Goal: Information Seeking & Learning: Learn about a topic

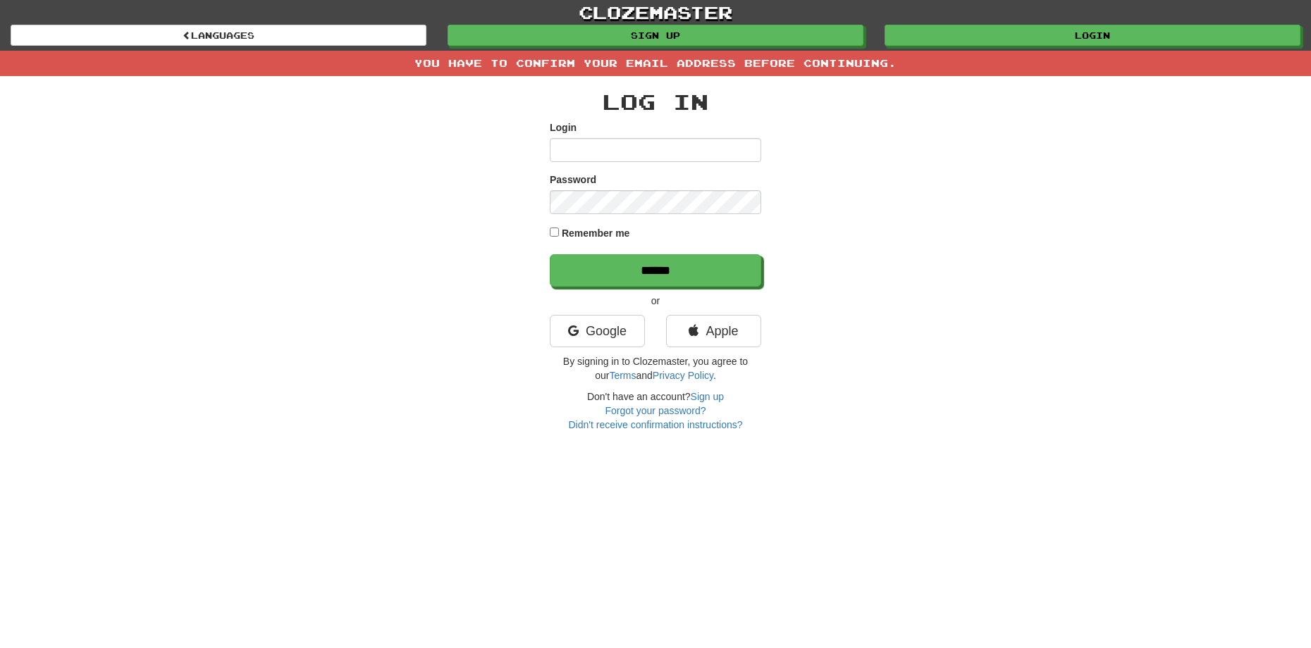
type input "******"
click at [489, 135] on div "Log In Login ****** Password Remember me ****** or Google Apple By signing in t…" at bounding box center [655, 254] width 824 height 356
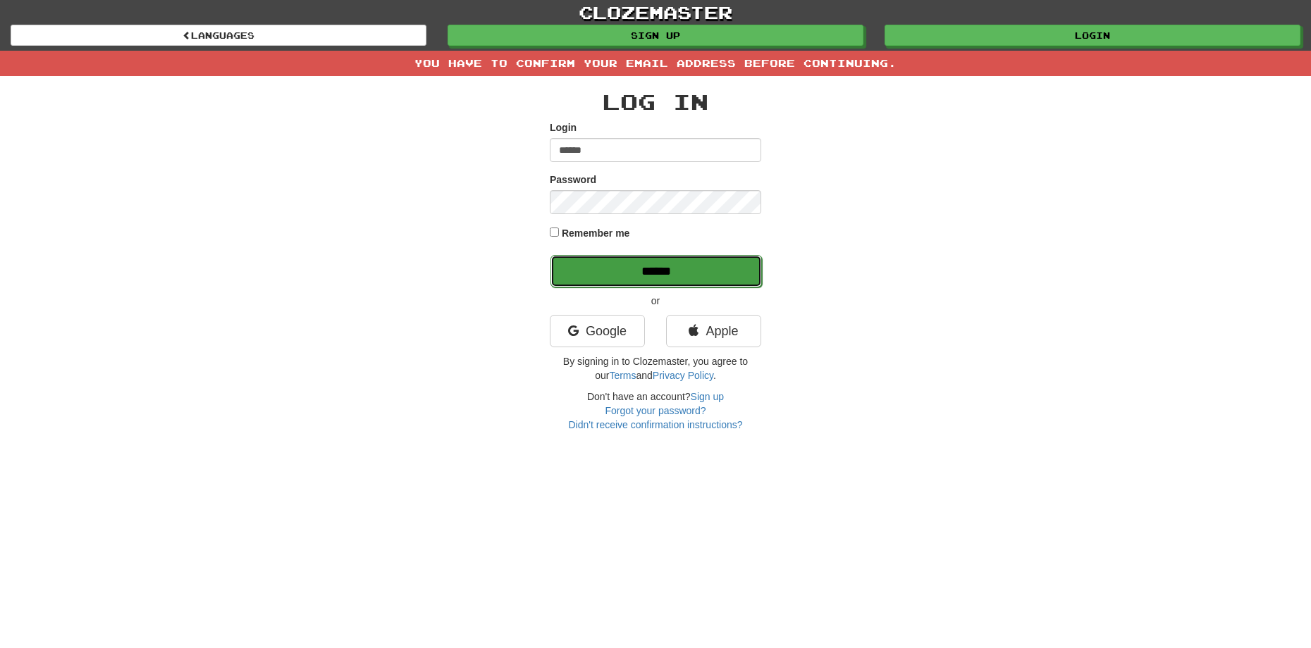
click at [629, 266] on input "******" at bounding box center [655, 271] width 211 height 32
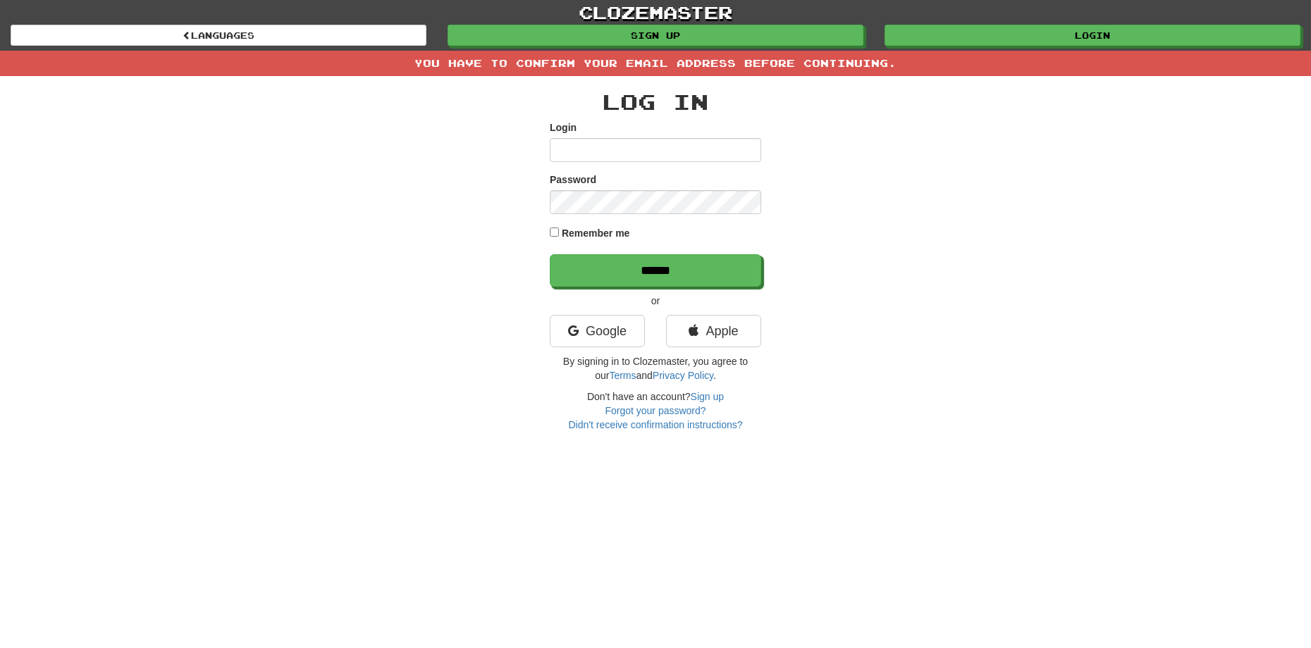
type input "******"
click at [586, 228] on label "Remember me" at bounding box center [596, 233] width 68 height 14
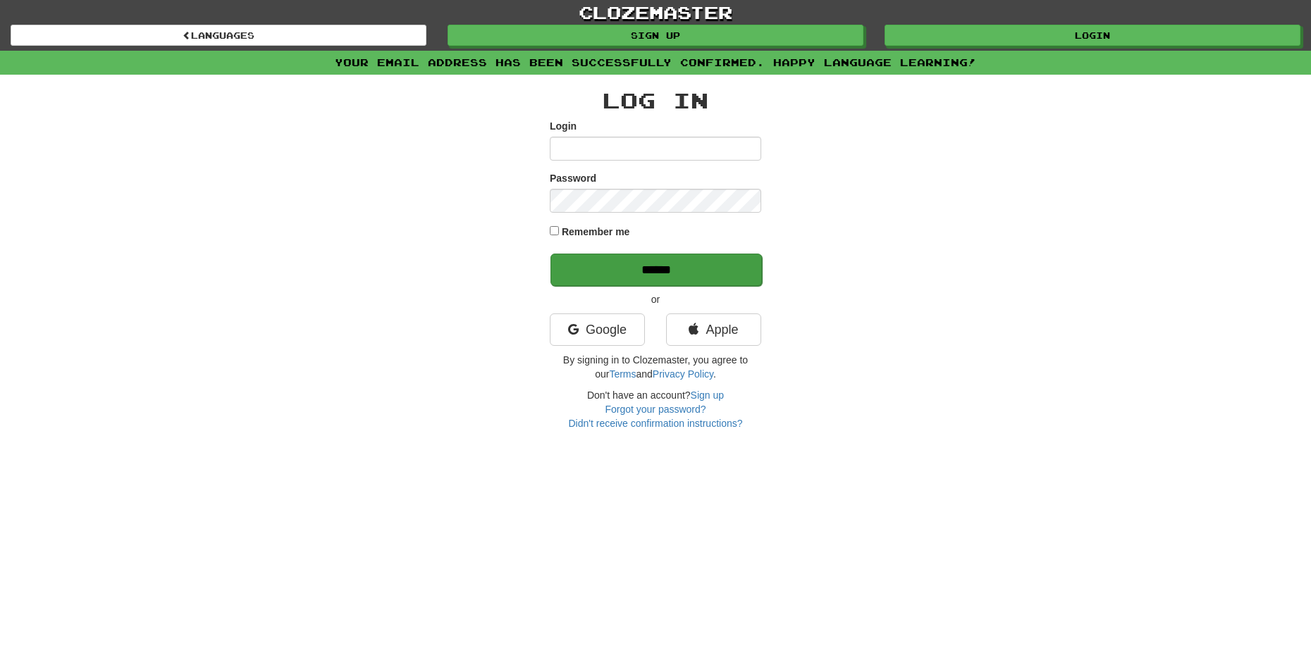
type input "******"
click at [651, 264] on input "******" at bounding box center [655, 270] width 211 height 32
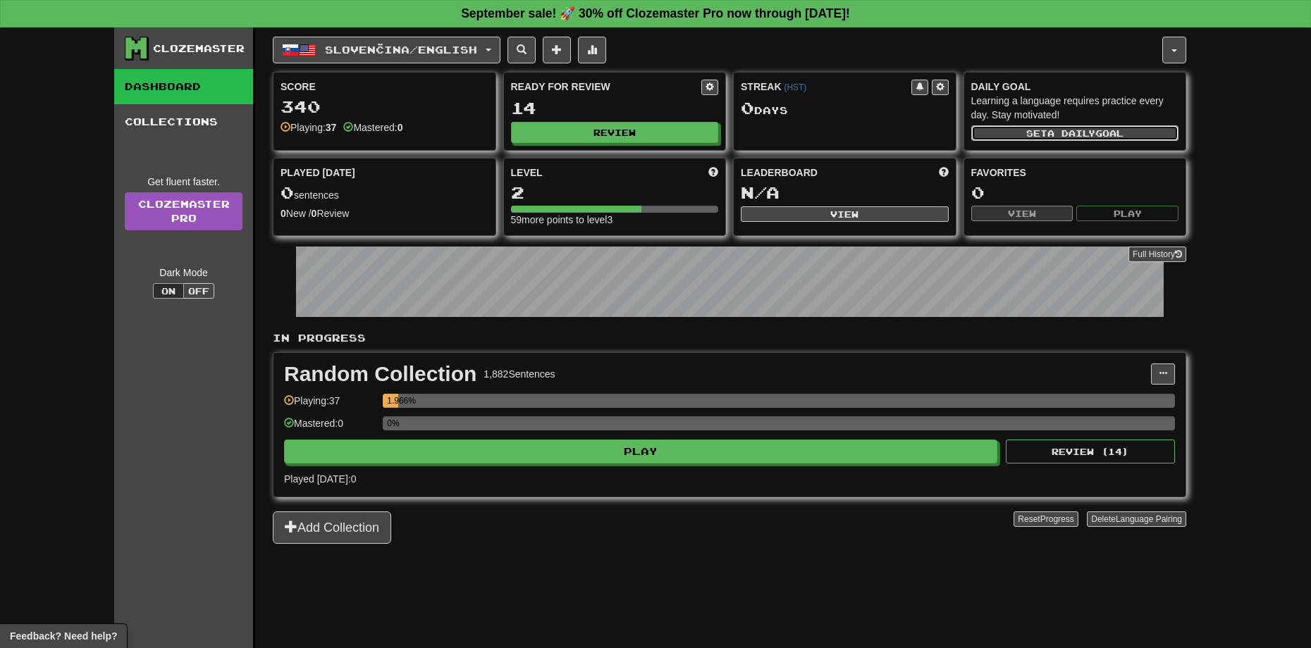
click at [1076, 131] on span "a daily" at bounding box center [1071, 133] width 48 height 10
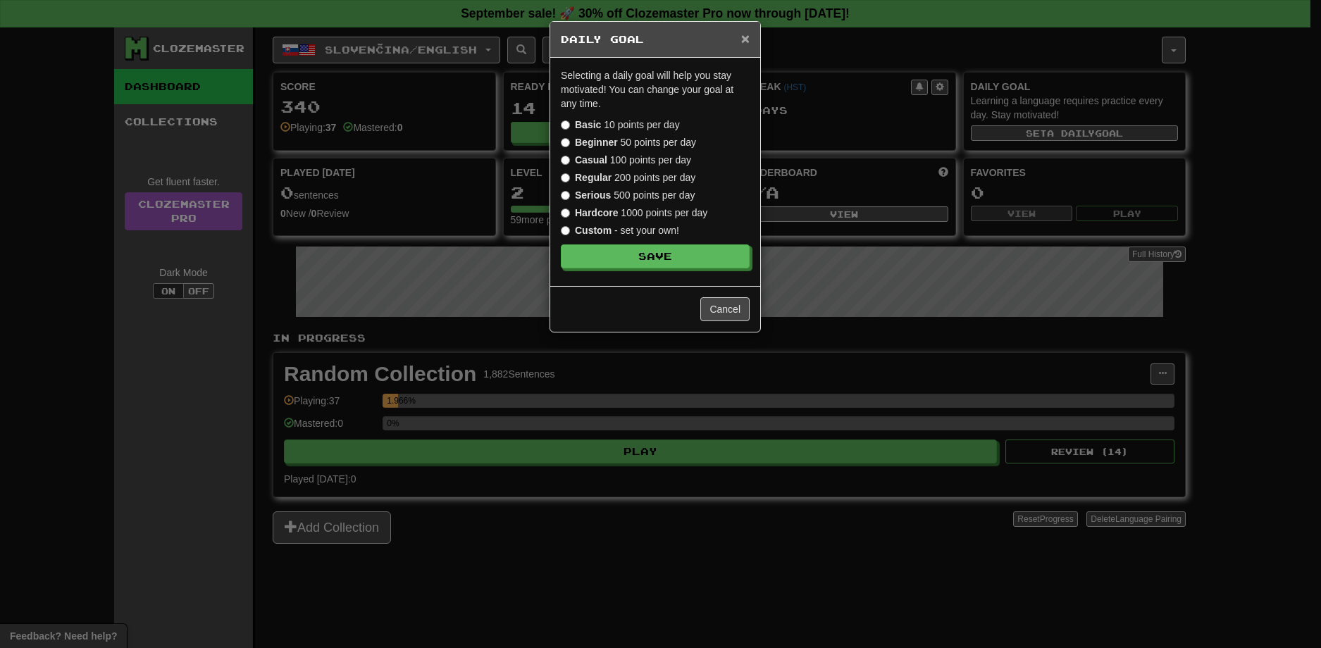
click at [747, 36] on span "×" at bounding box center [745, 38] width 8 height 16
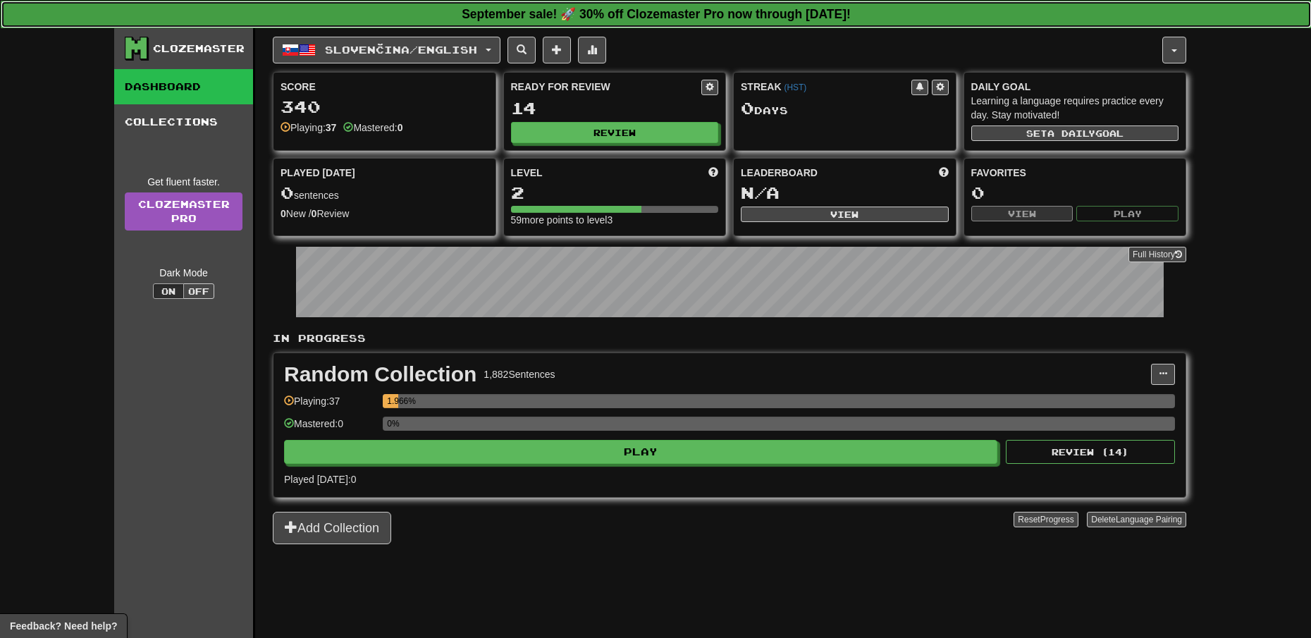
click at [702, 16] on strong "September sale! 🚀 30% off Clozemaster Pro now through Sunday September 21!" at bounding box center [656, 14] width 389 height 14
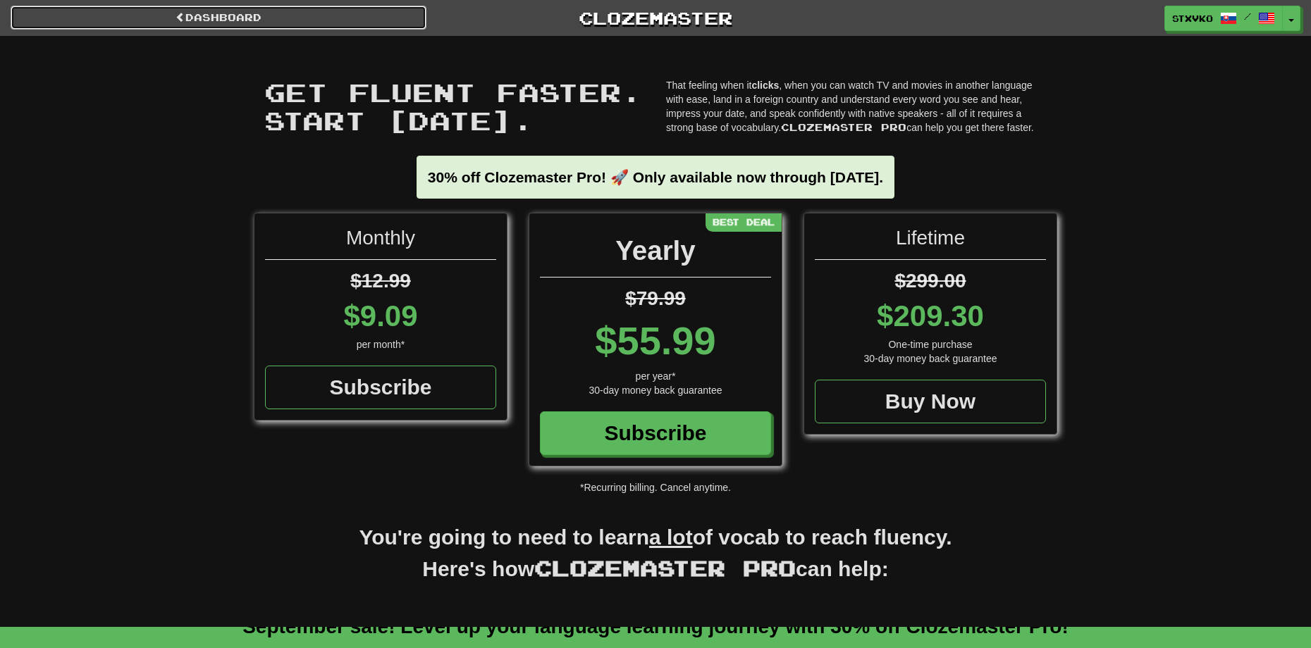
click at [369, 18] on link "Dashboard" at bounding box center [219, 18] width 416 height 24
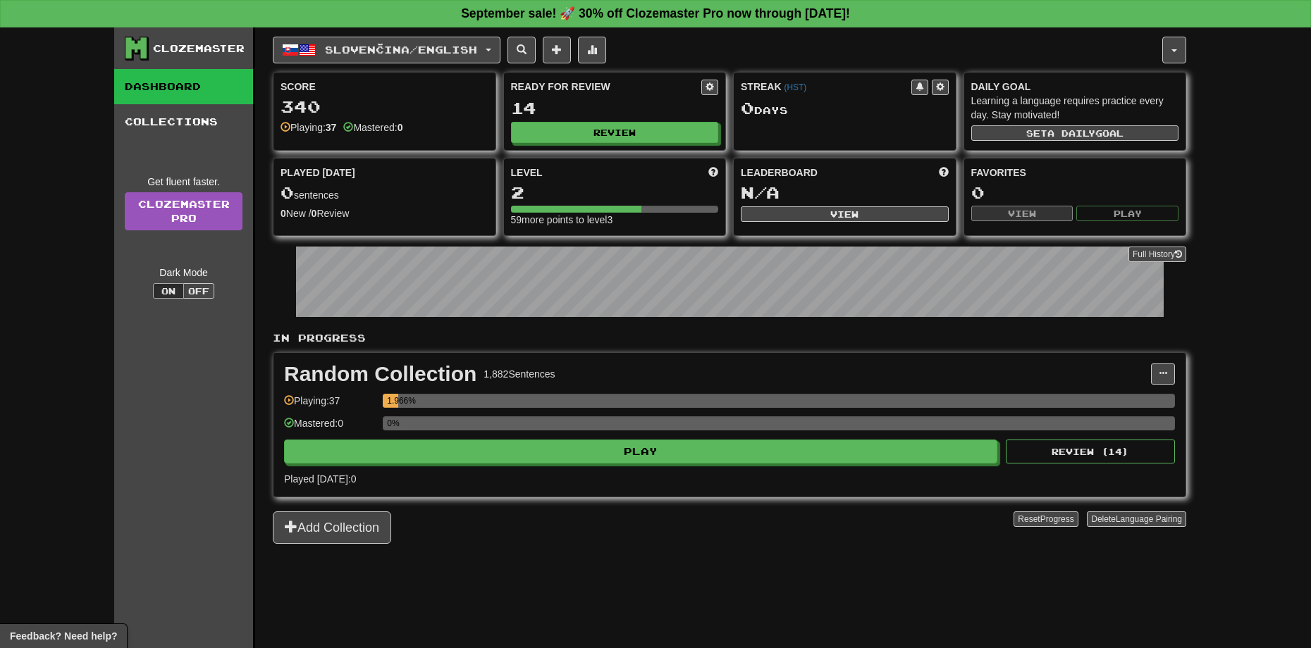
click at [545, 433] on div "0%" at bounding box center [779, 427] width 792 height 23
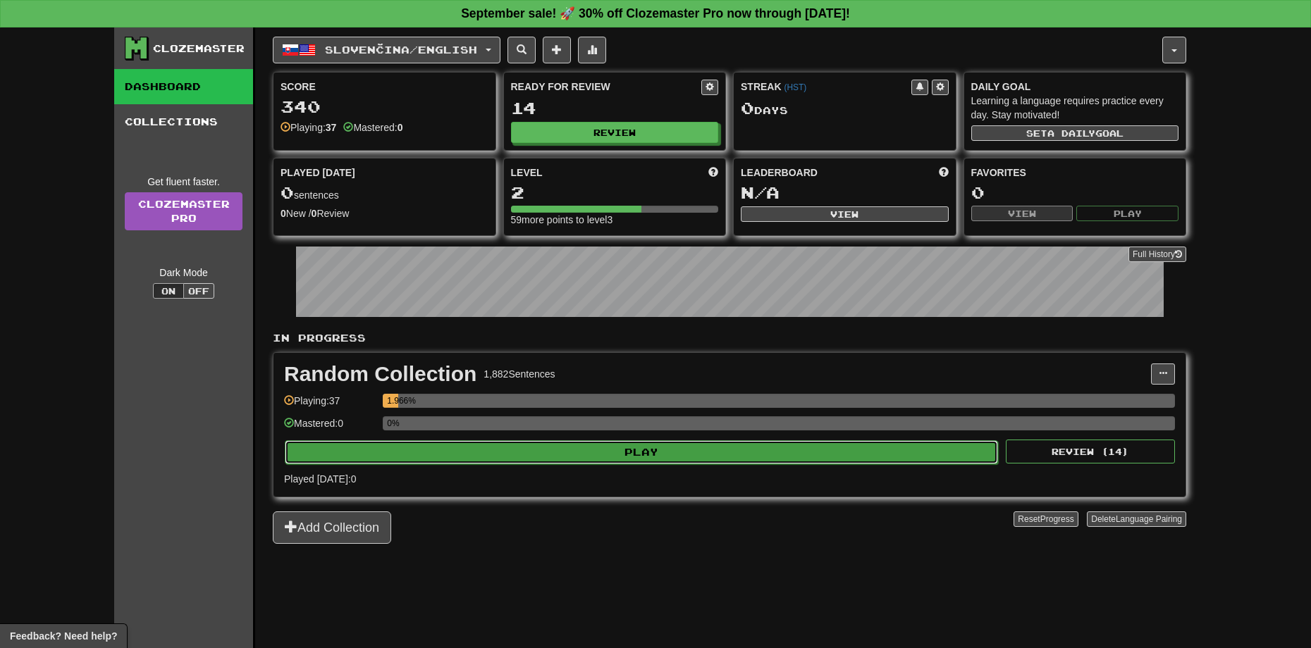
click at [541, 440] on button "Play" at bounding box center [641, 452] width 713 height 24
select select "**"
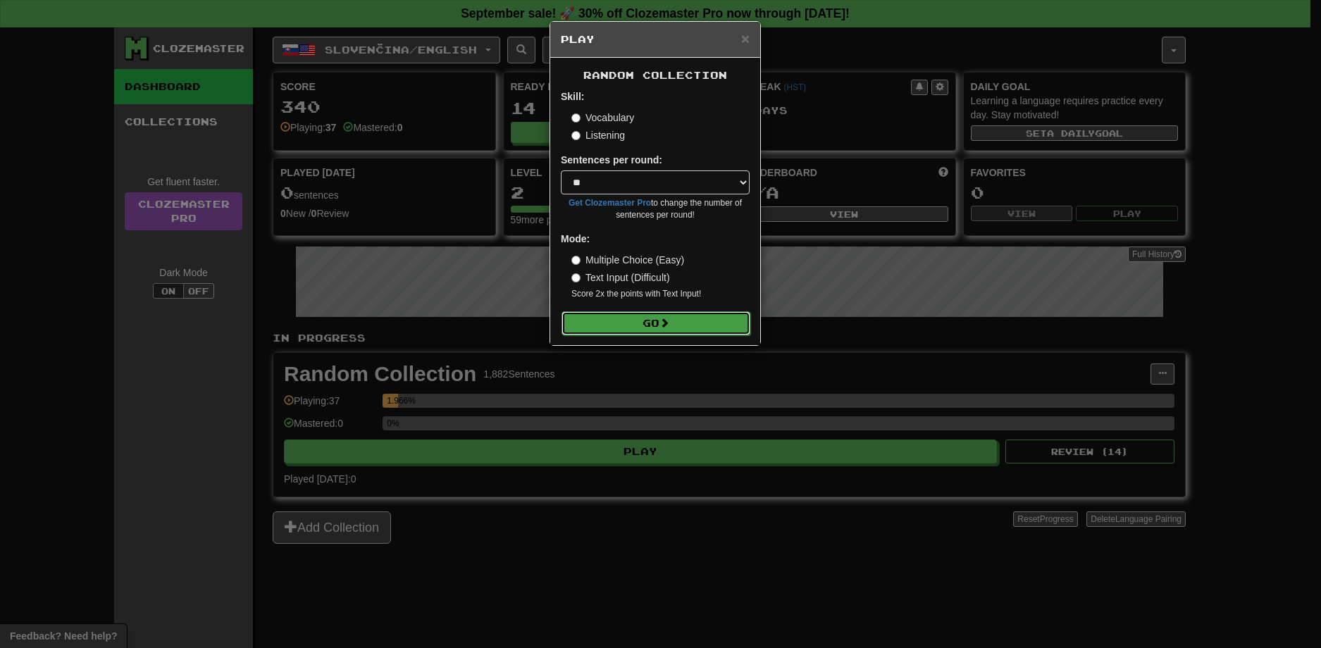
click at [632, 320] on button "Go" at bounding box center [656, 323] width 189 height 24
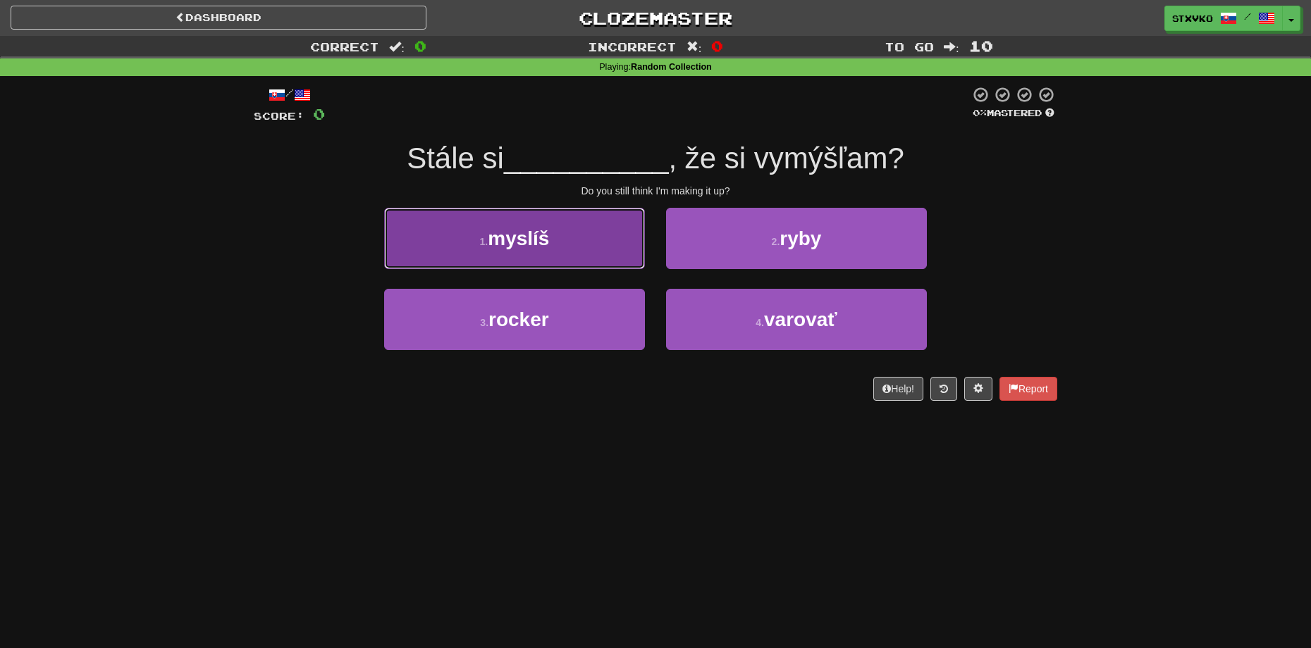
click at [592, 244] on button "1 . myslíš" at bounding box center [514, 238] width 261 height 61
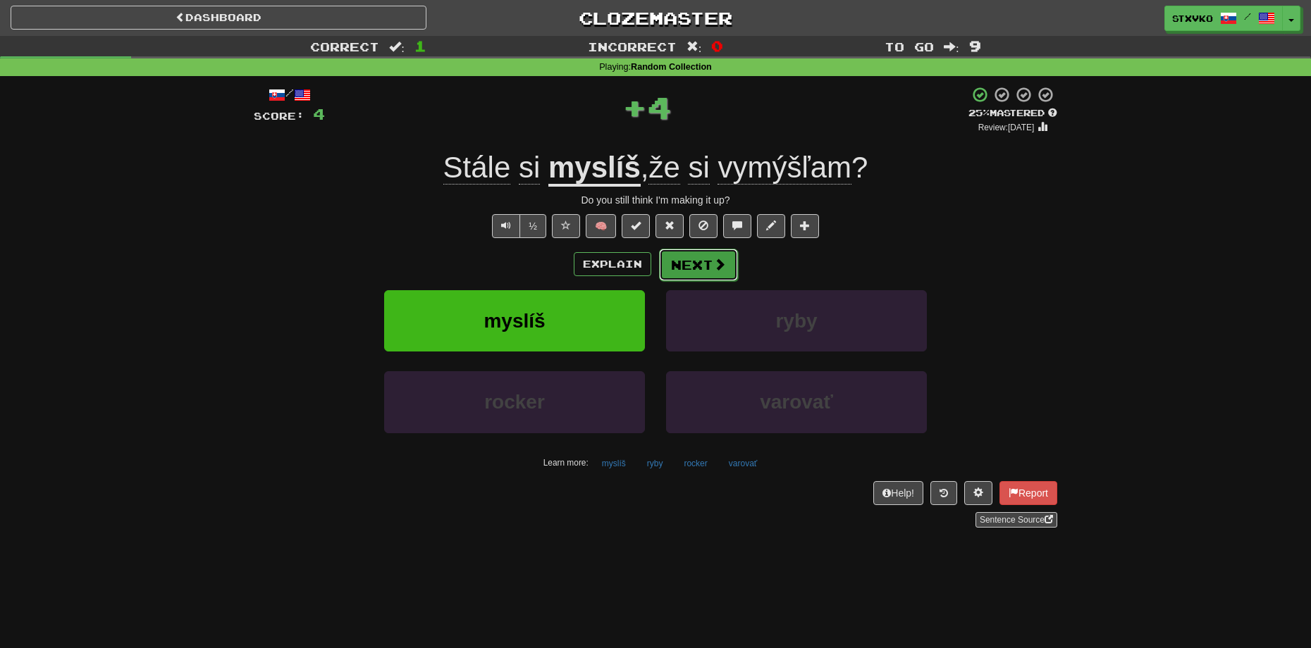
click at [702, 259] on button "Next" at bounding box center [698, 265] width 79 height 32
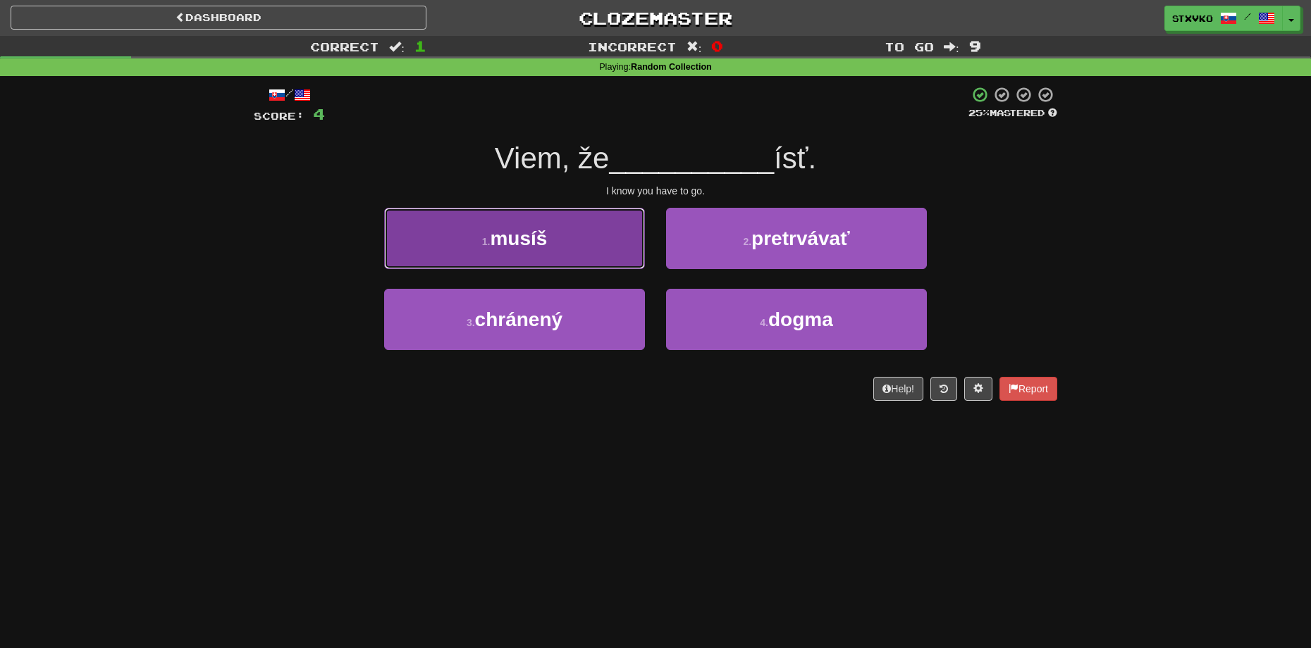
click at [566, 227] on button "1 . musíš" at bounding box center [514, 238] width 261 height 61
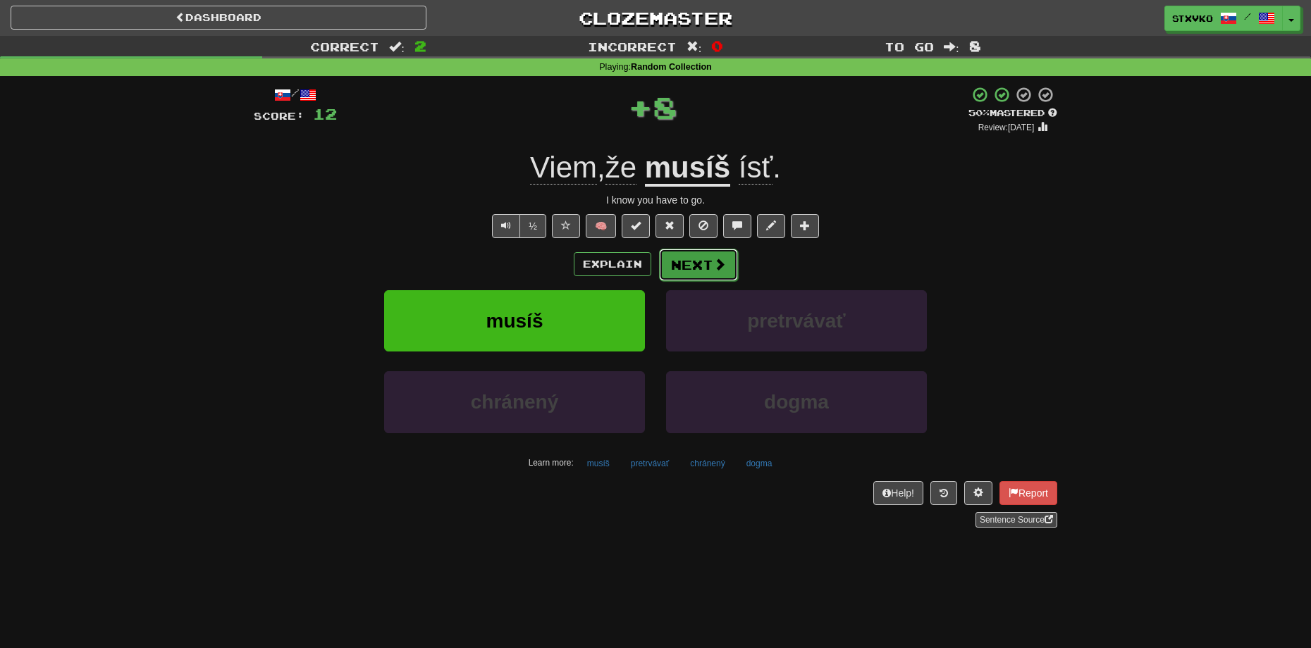
click at [705, 269] on button "Next" at bounding box center [698, 265] width 79 height 32
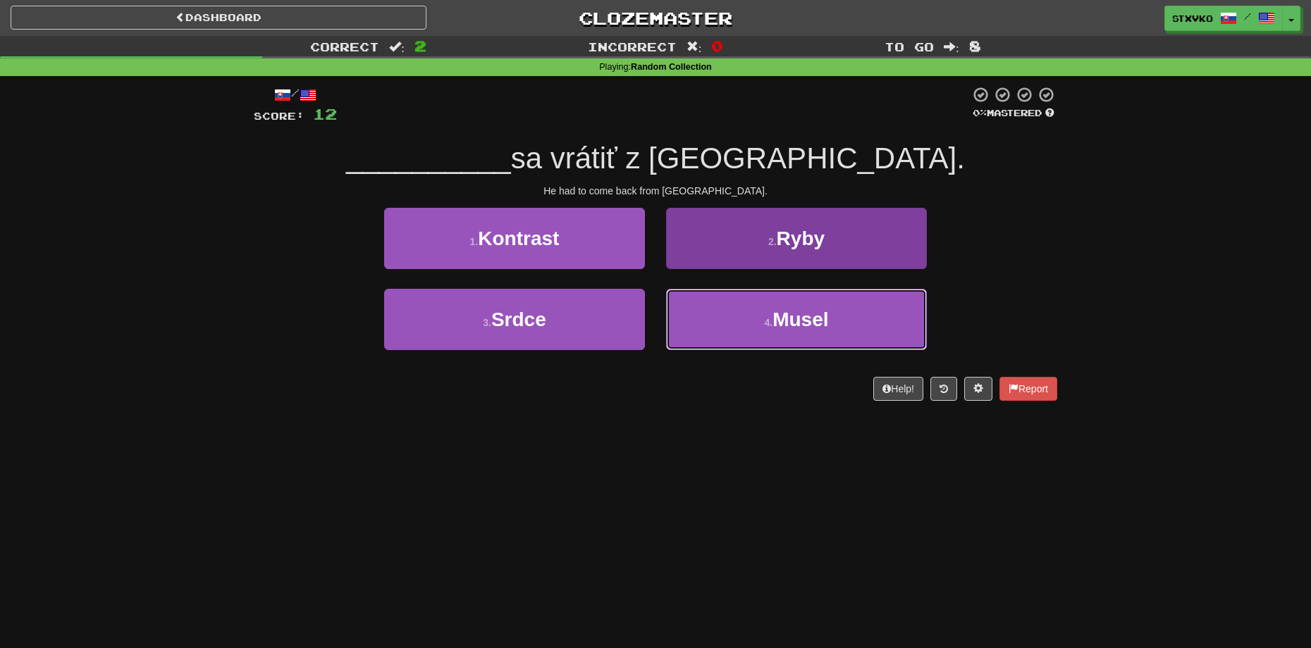
click at [784, 322] on span "Musel" at bounding box center [800, 320] width 56 height 22
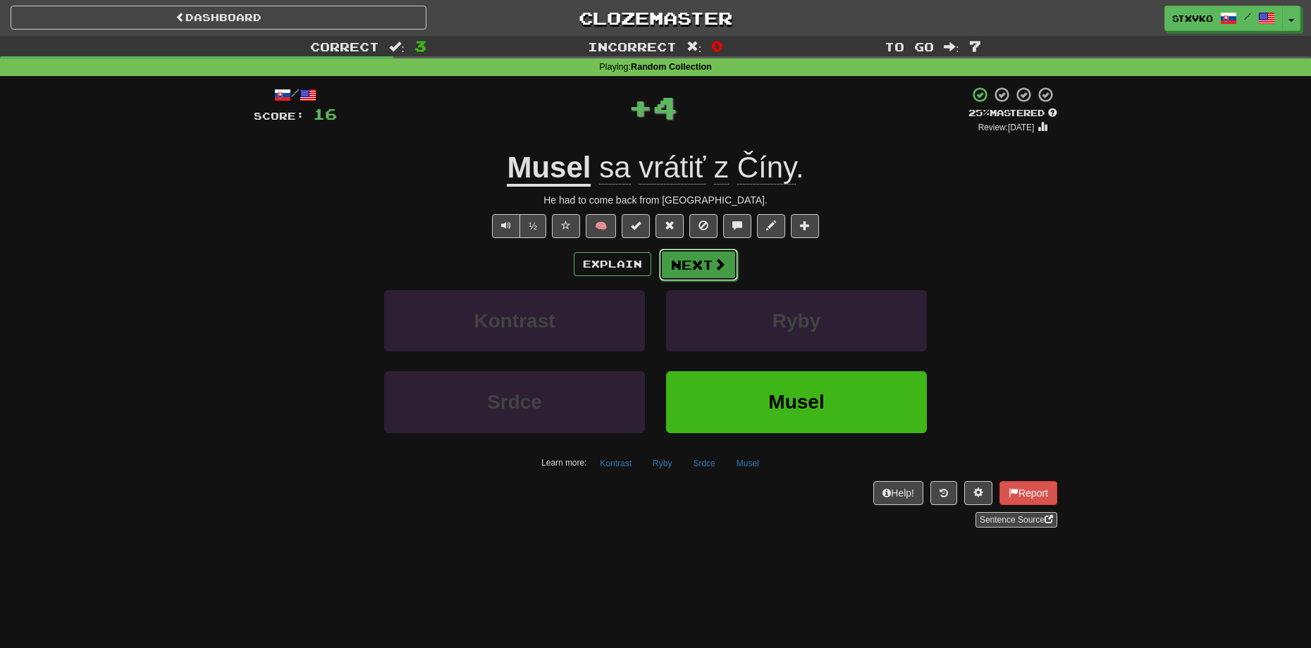
click at [697, 261] on button "Next" at bounding box center [698, 265] width 79 height 32
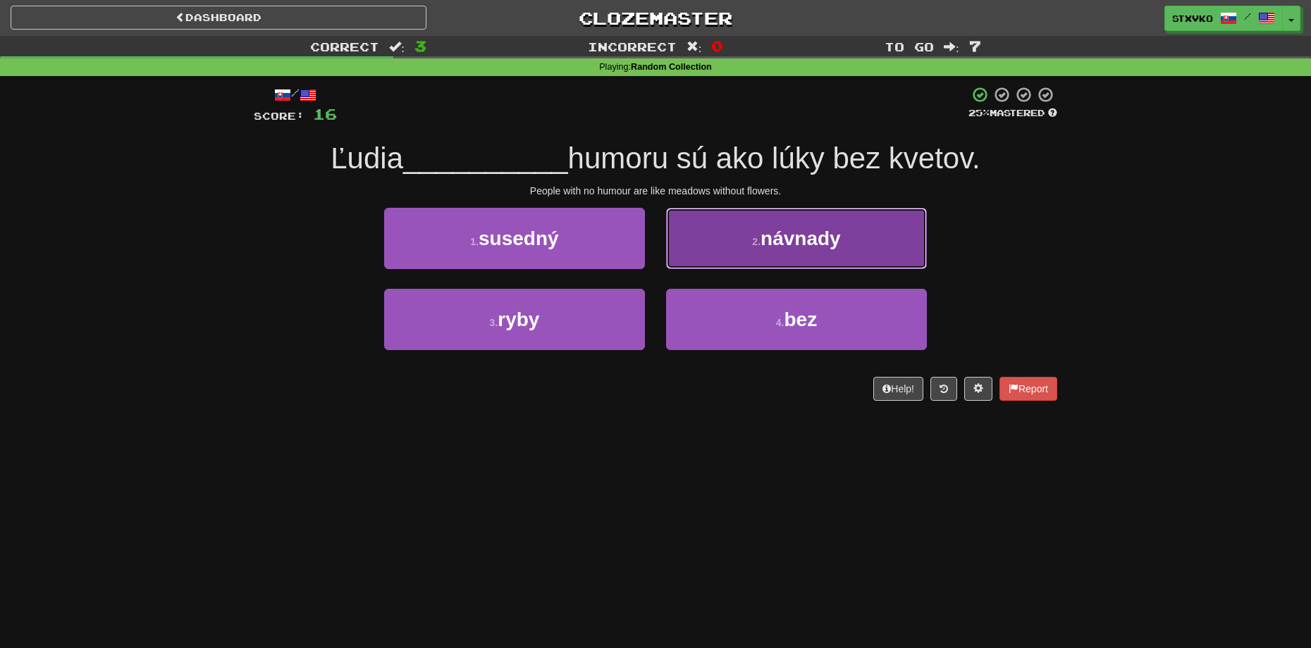
click at [812, 249] on button "2 . návnady" at bounding box center [796, 238] width 261 height 61
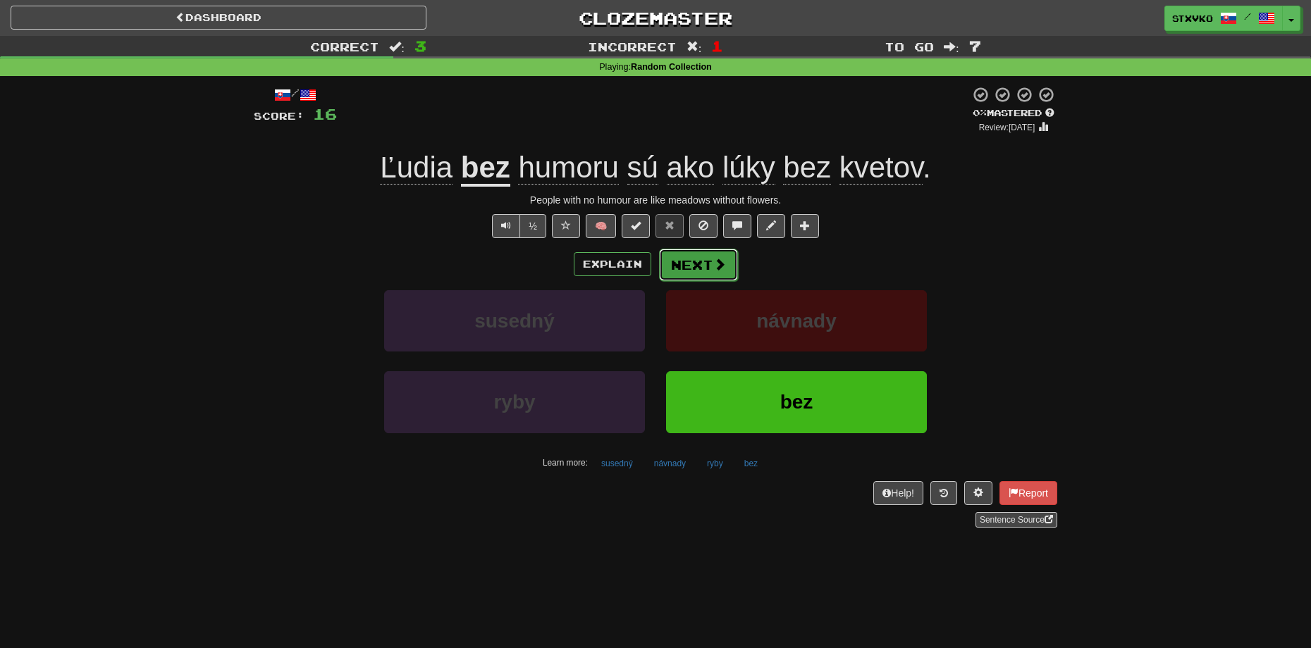
click at [675, 259] on button "Next" at bounding box center [698, 265] width 79 height 32
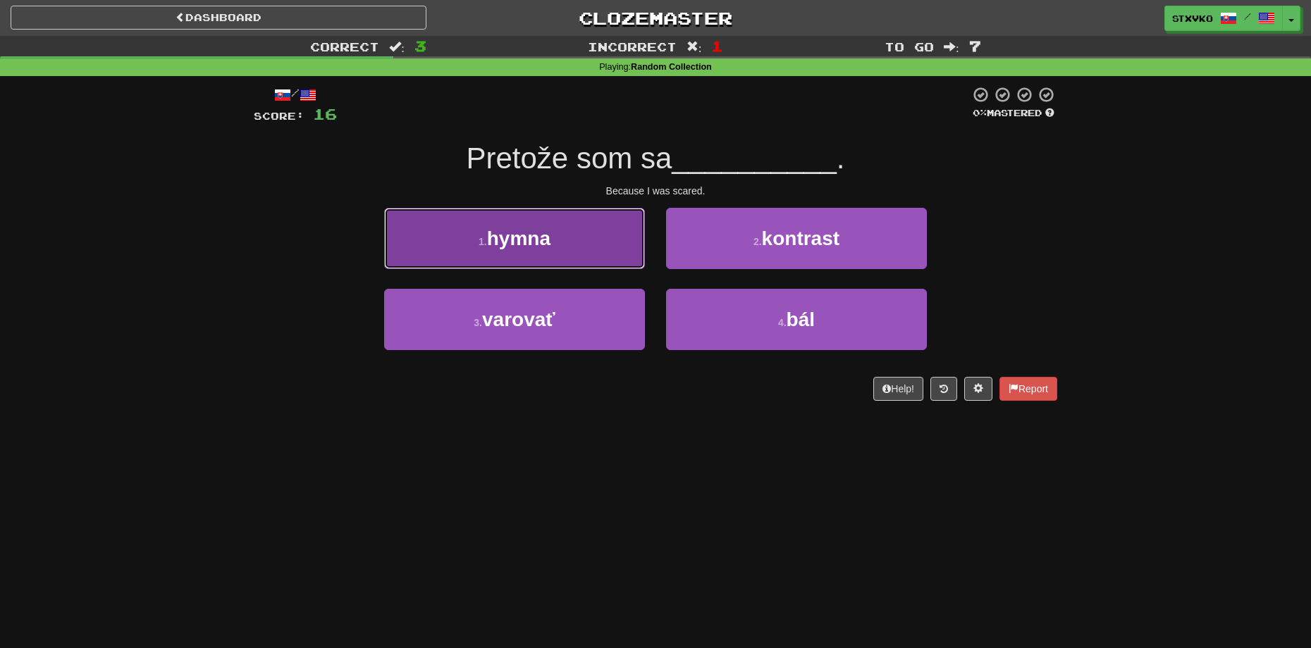
click at [539, 247] on span "hymna" at bounding box center [518, 239] width 63 height 22
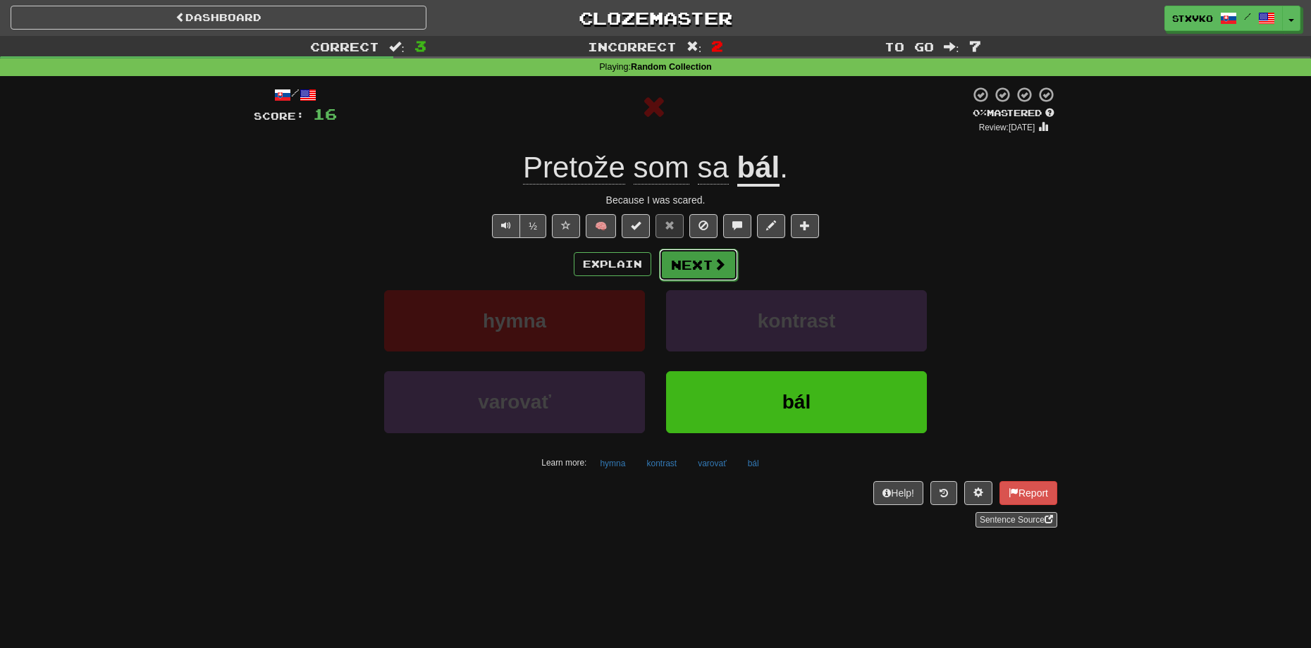
click at [710, 267] on button "Next" at bounding box center [698, 265] width 79 height 32
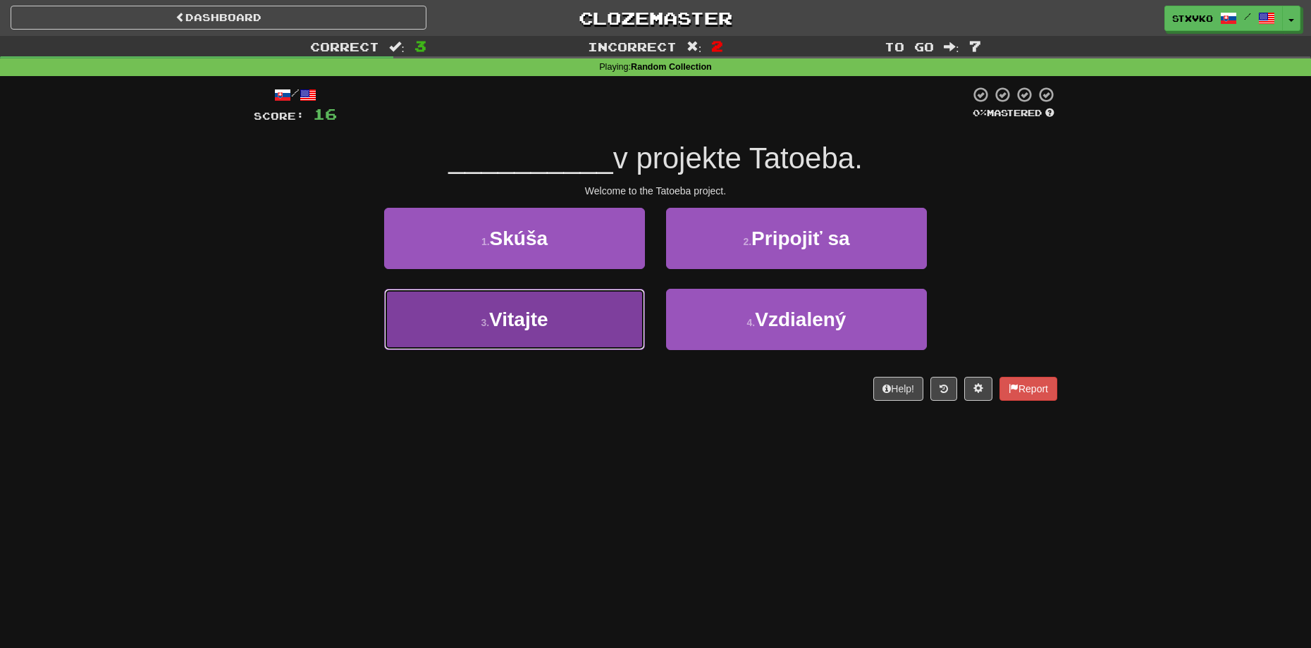
click at [593, 326] on button "3 . Vitajte" at bounding box center [514, 319] width 261 height 61
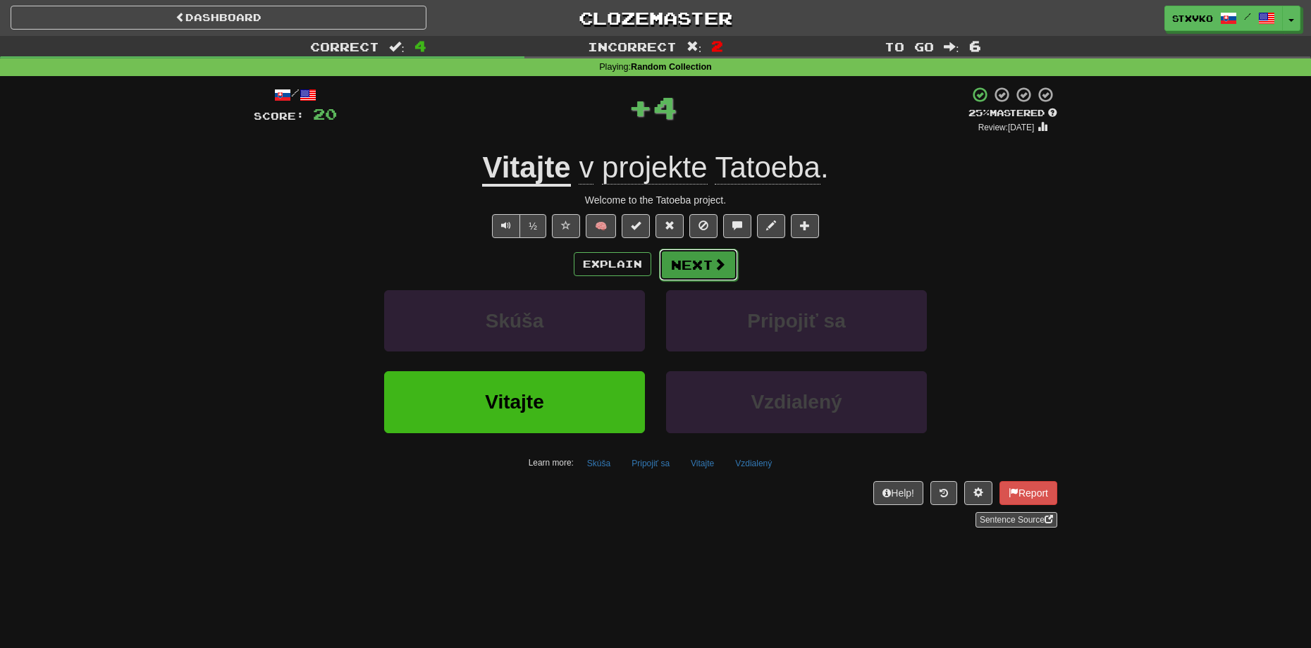
click at [712, 254] on button "Next" at bounding box center [698, 265] width 79 height 32
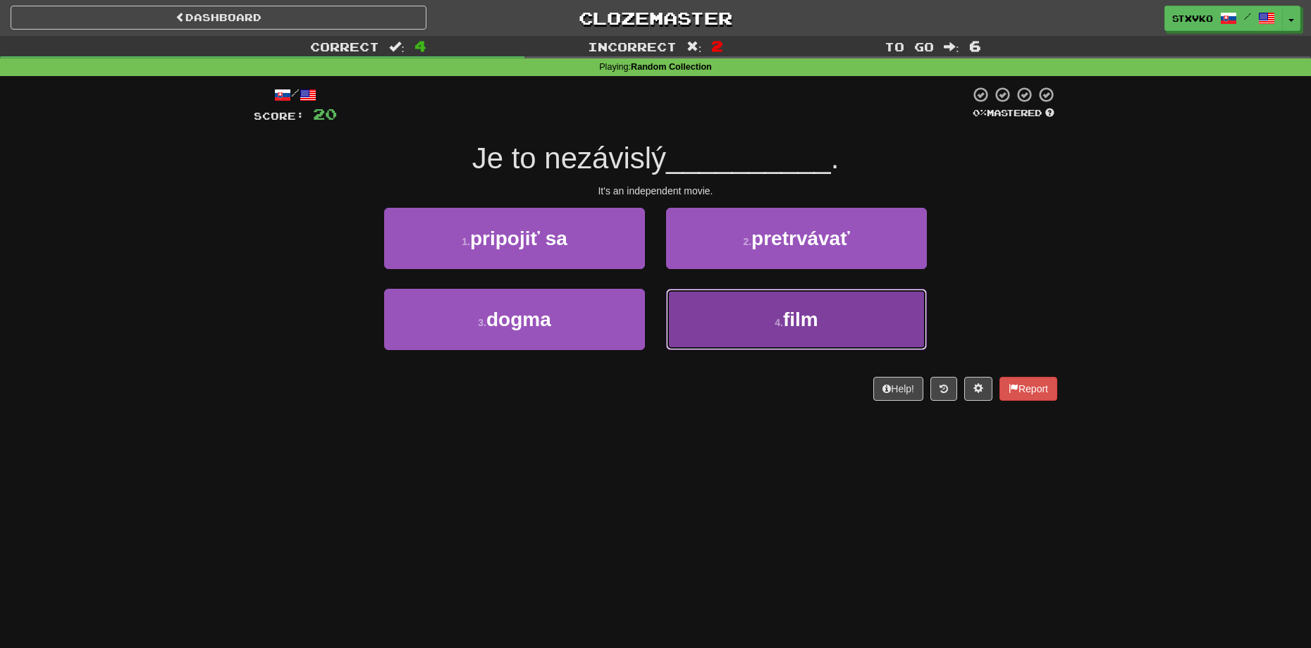
click at [808, 304] on button "4 . film" at bounding box center [796, 319] width 261 height 61
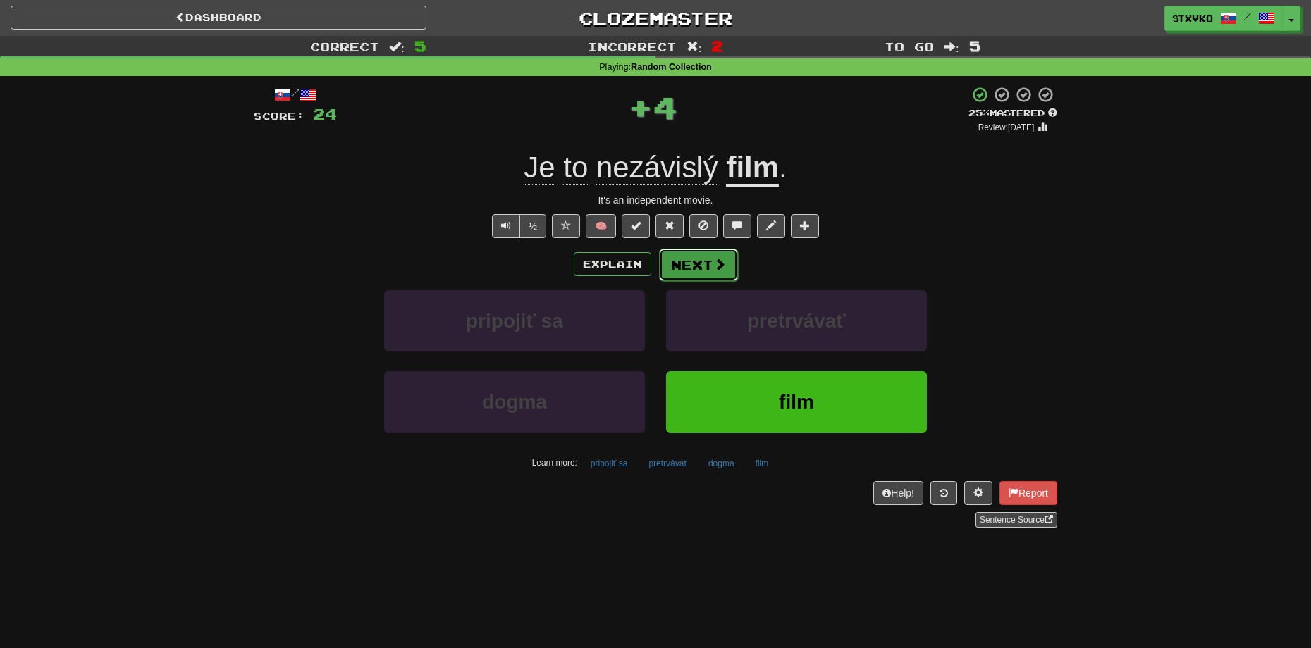
click at [710, 258] on button "Next" at bounding box center [698, 265] width 79 height 32
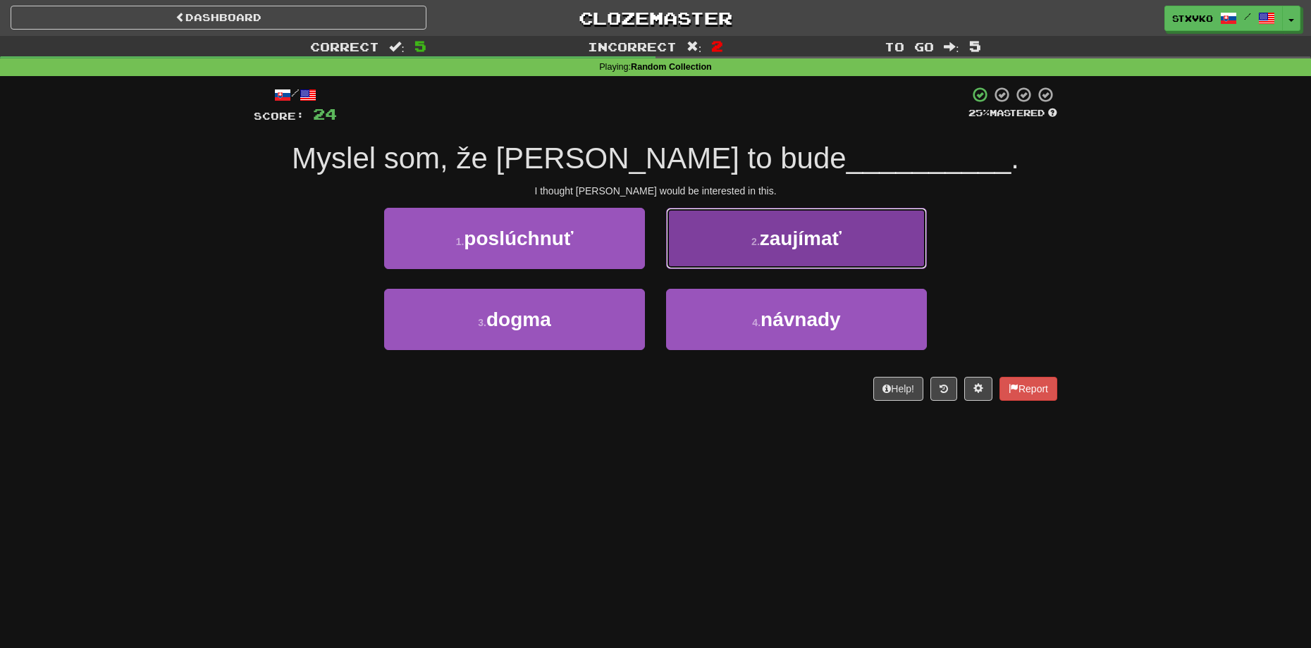
click at [746, 224] on button "2 . zaujímať" at bounding box center [796, 238] width 261 height 61
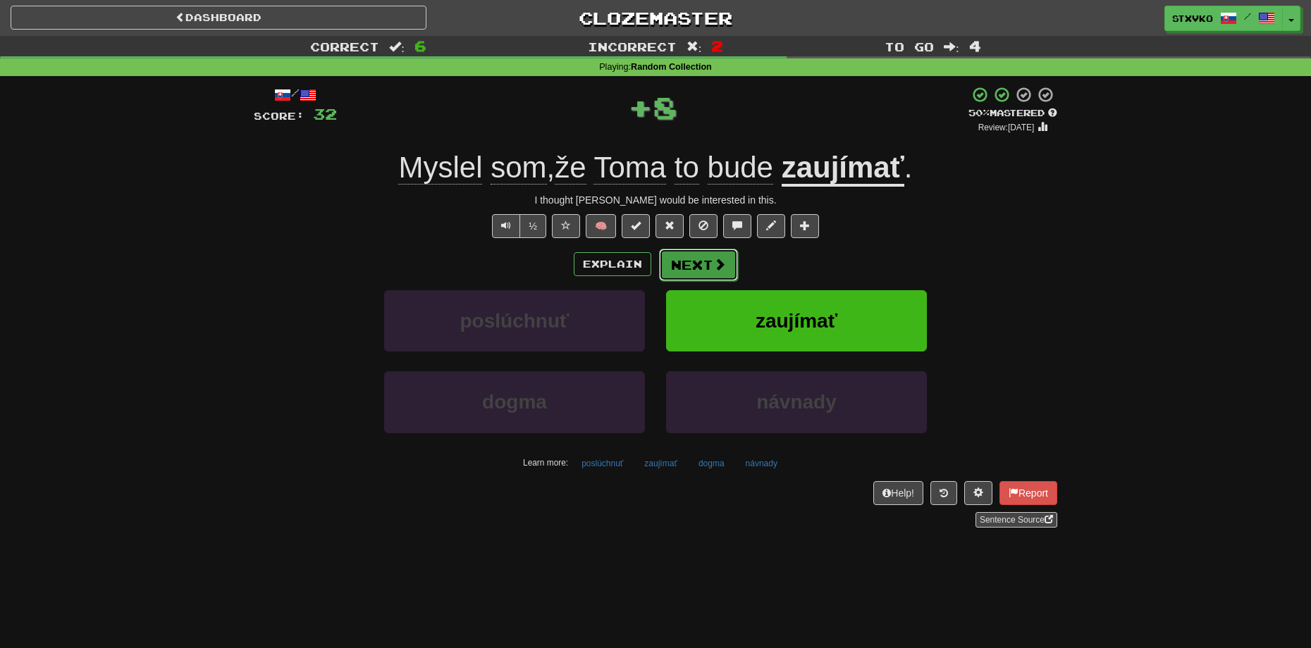
click at [707, 259] on button "Next" at bounding box center [698, 265] width 79 height 32
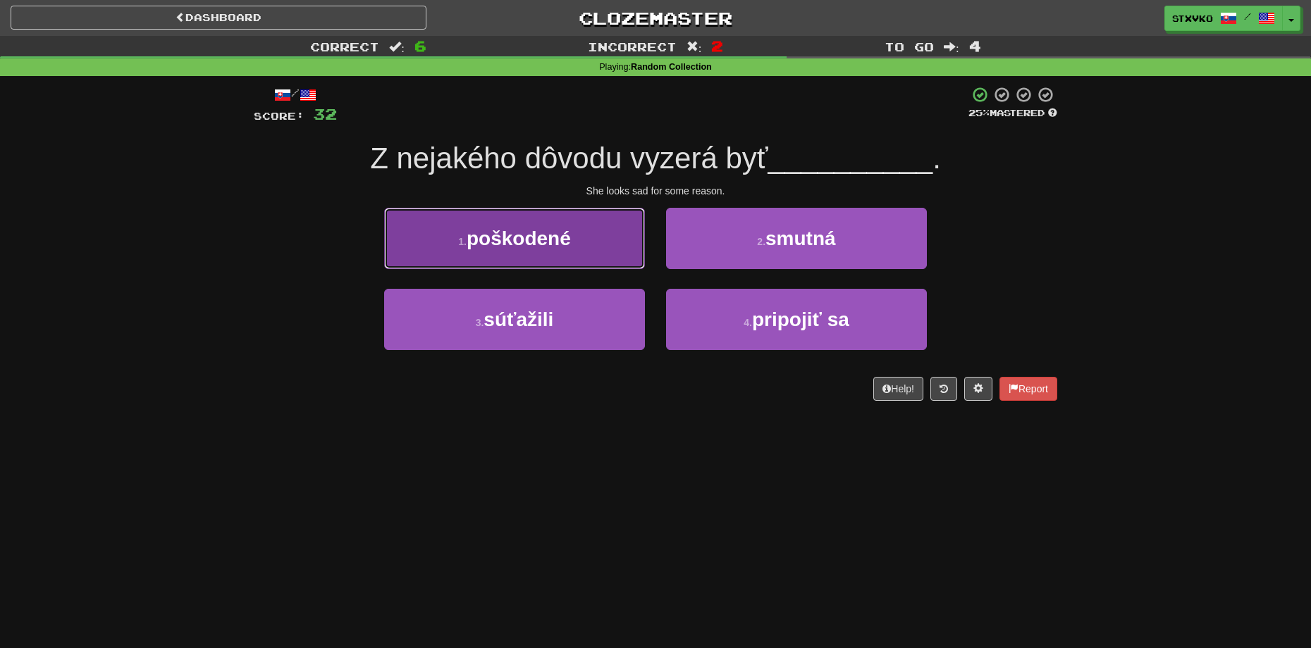
click at [571, 246] on span "poškodené" at bounding box center [518, 239] width 104 height 22
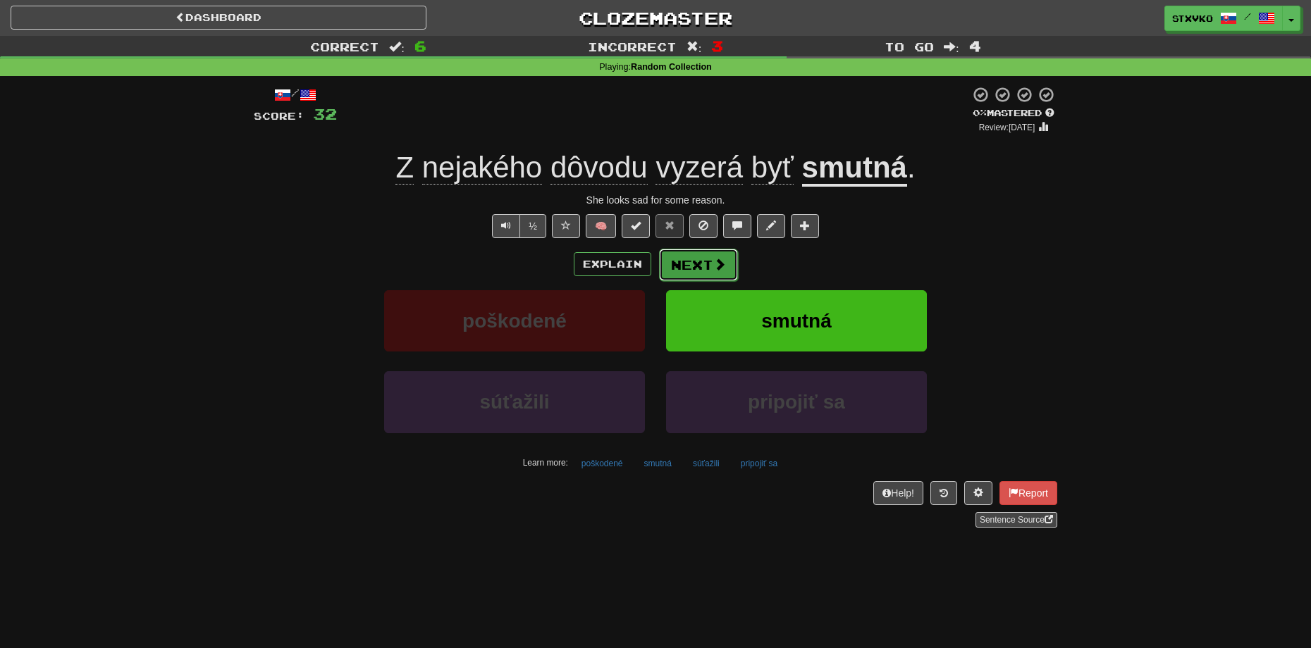
click at [680, 259] on button "Next" at bounding box center [698, 265] width 79 height 32
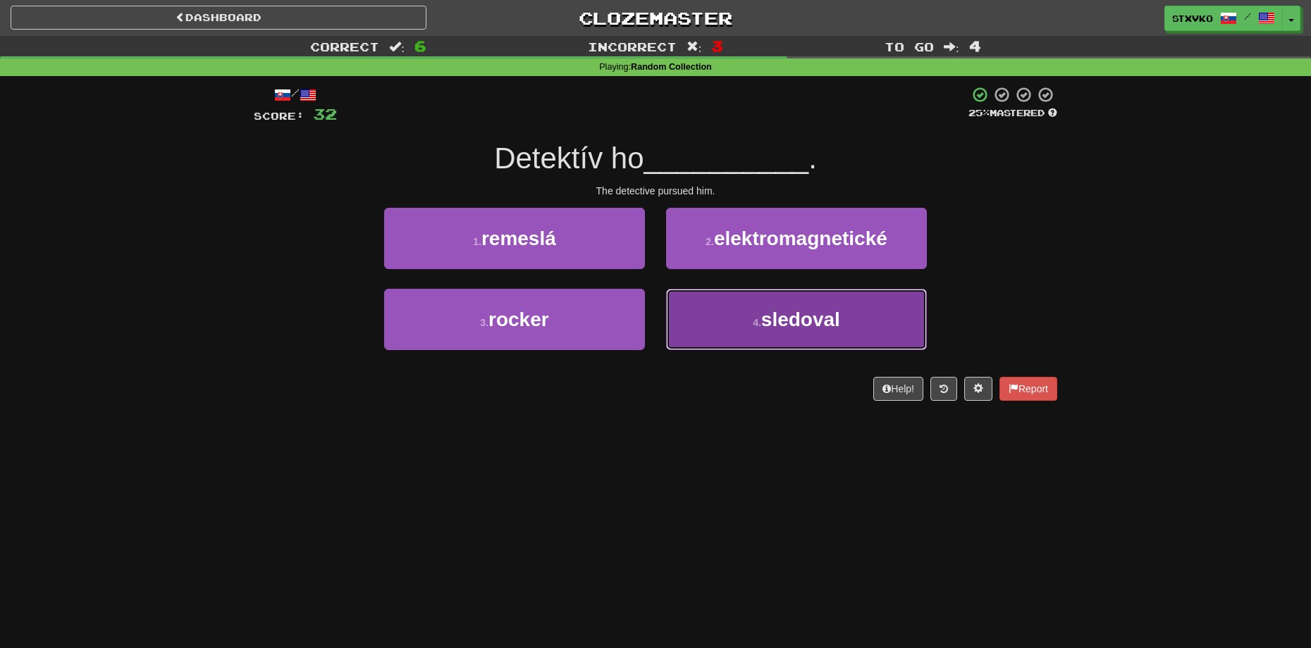
click at [748, 326] on button "4 . sledoval" at bounding box center [796, 319] width 261 height 61
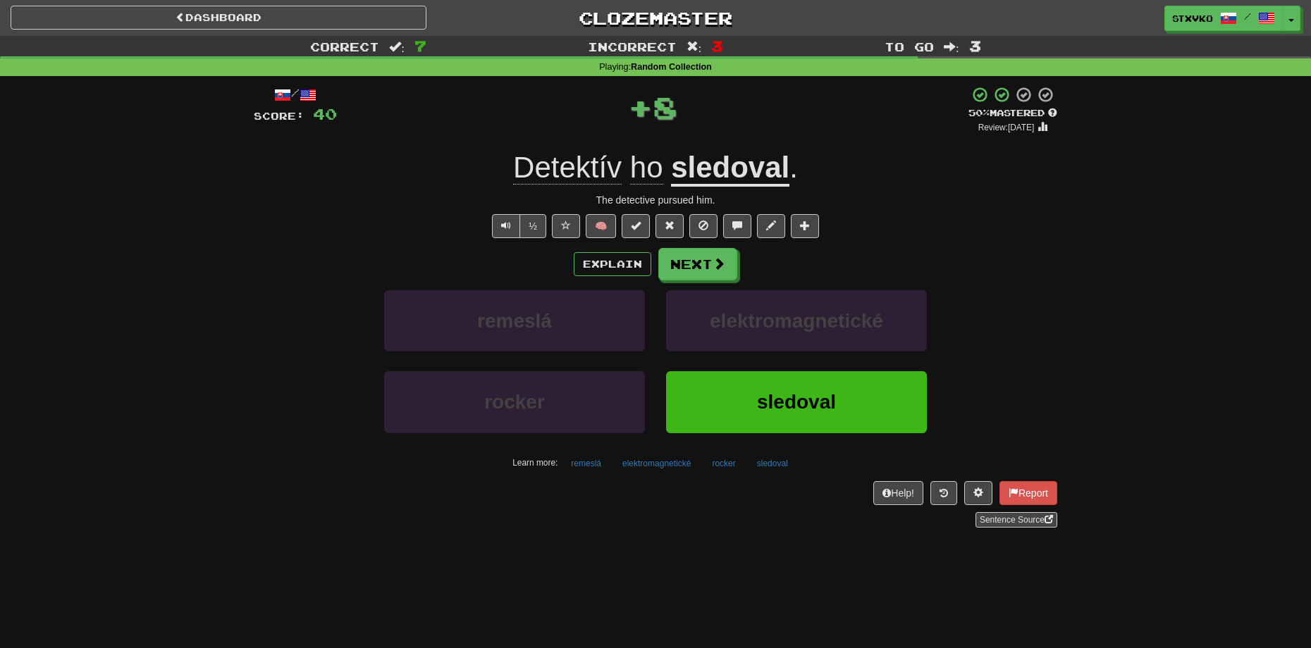
click at [718, 162] on u "sledoval" at bounding box center [730, 169] width 118 height 36
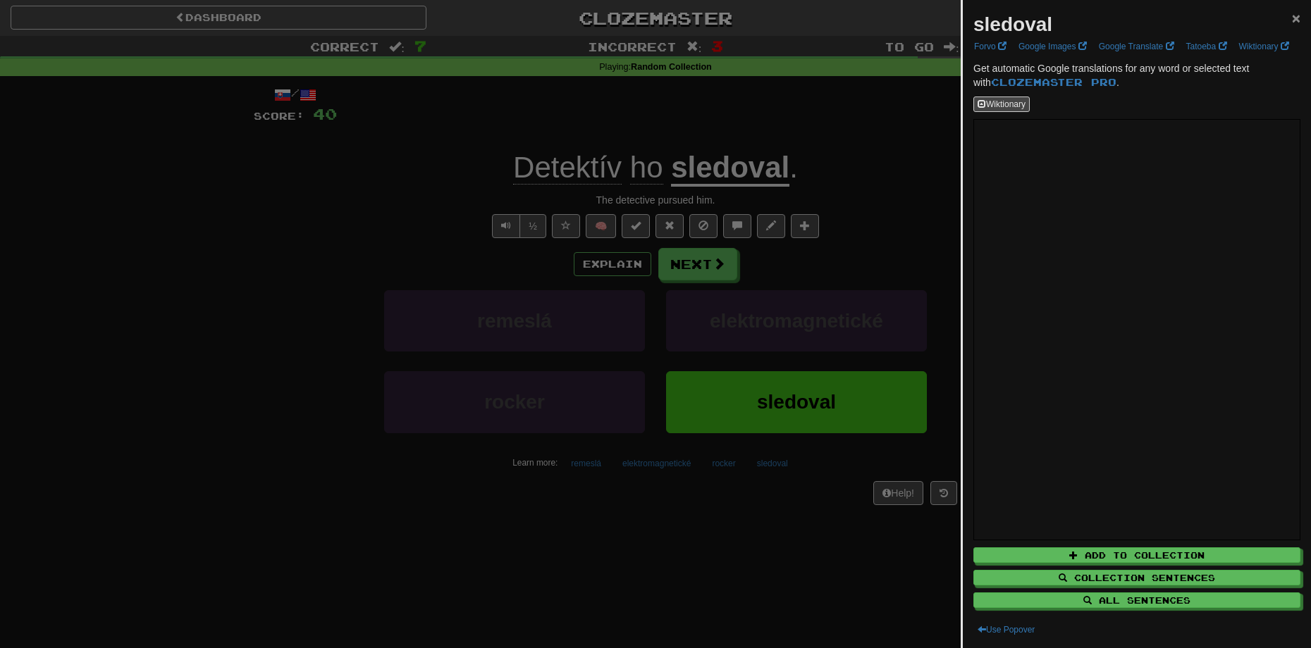
click at [1291, 16] on span "×" at bounding box center [1295, 18] width 8 height 16
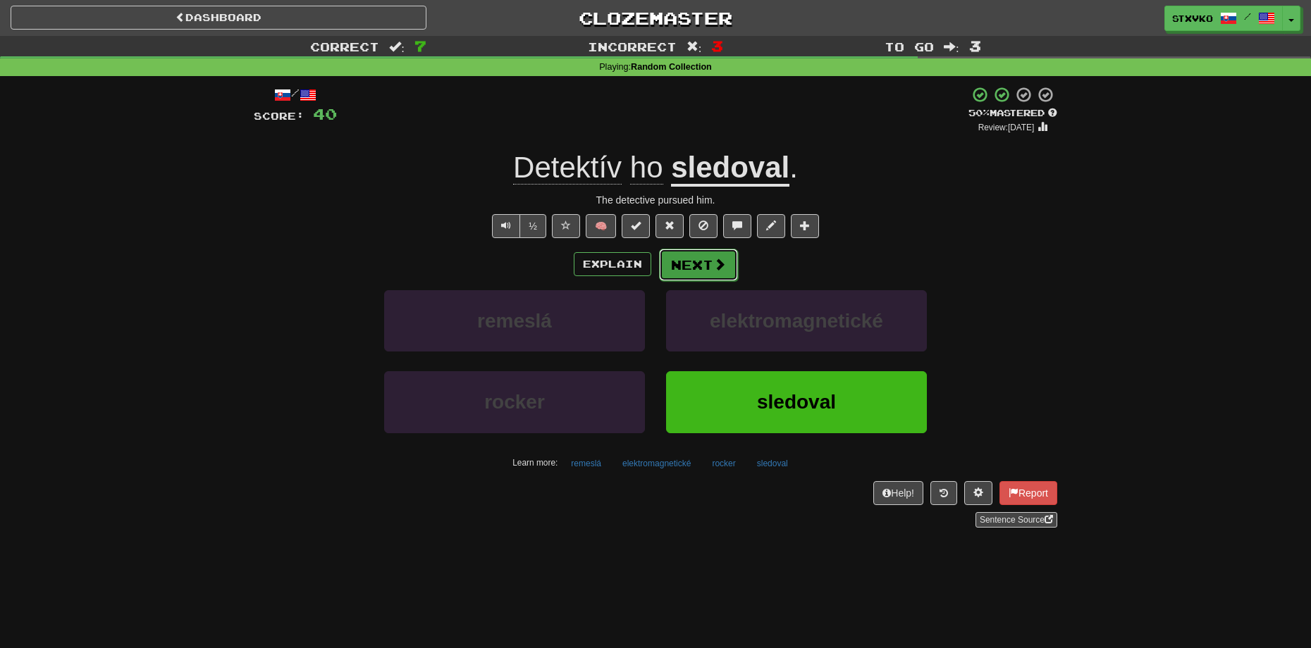
click at [695, 255] on button "Next" at bounding box center [698, 265] width 79 height 32
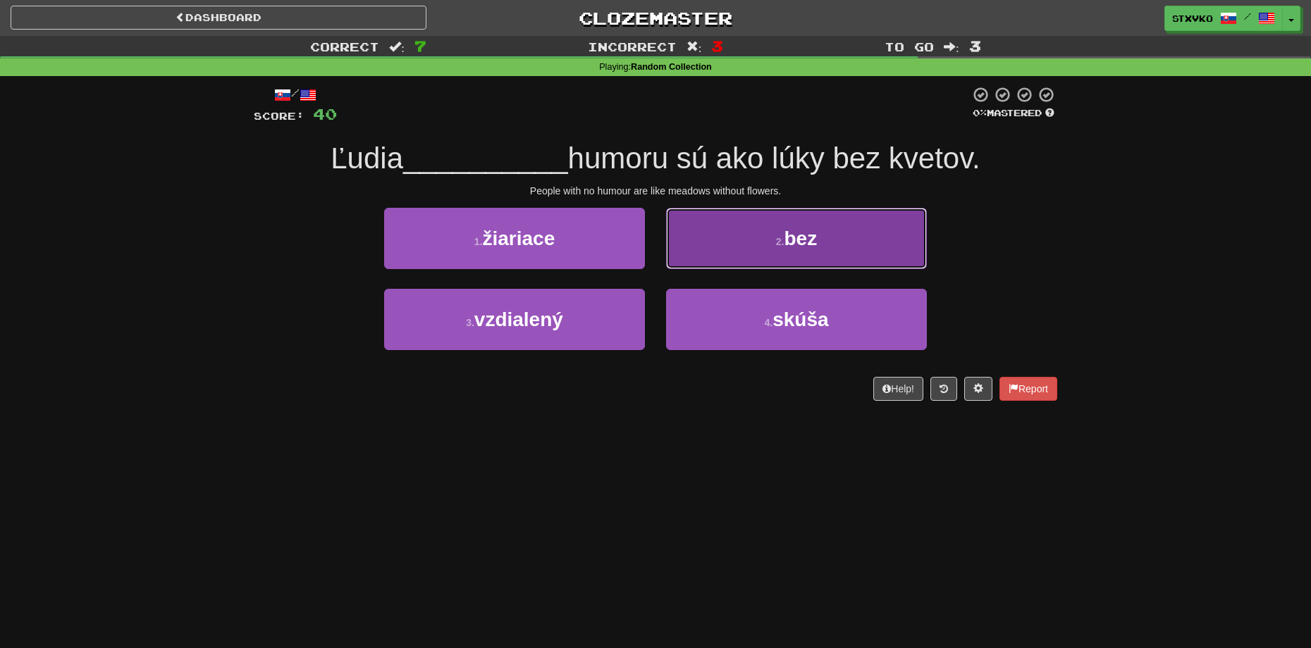
click at [773, 255] on button "2 . bez" at bounding box center [796, 238] width 261 height 61
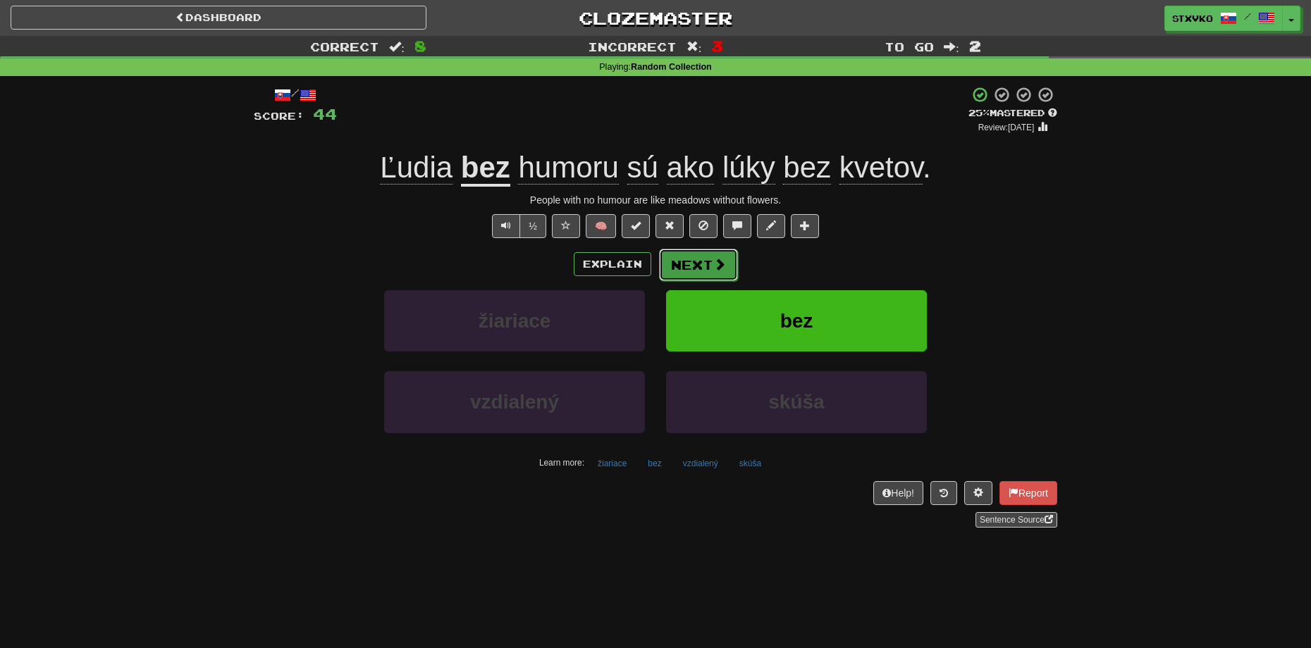
click at [686, 268] on button "Next" at bounding box center [698, 265] width 79 height 32
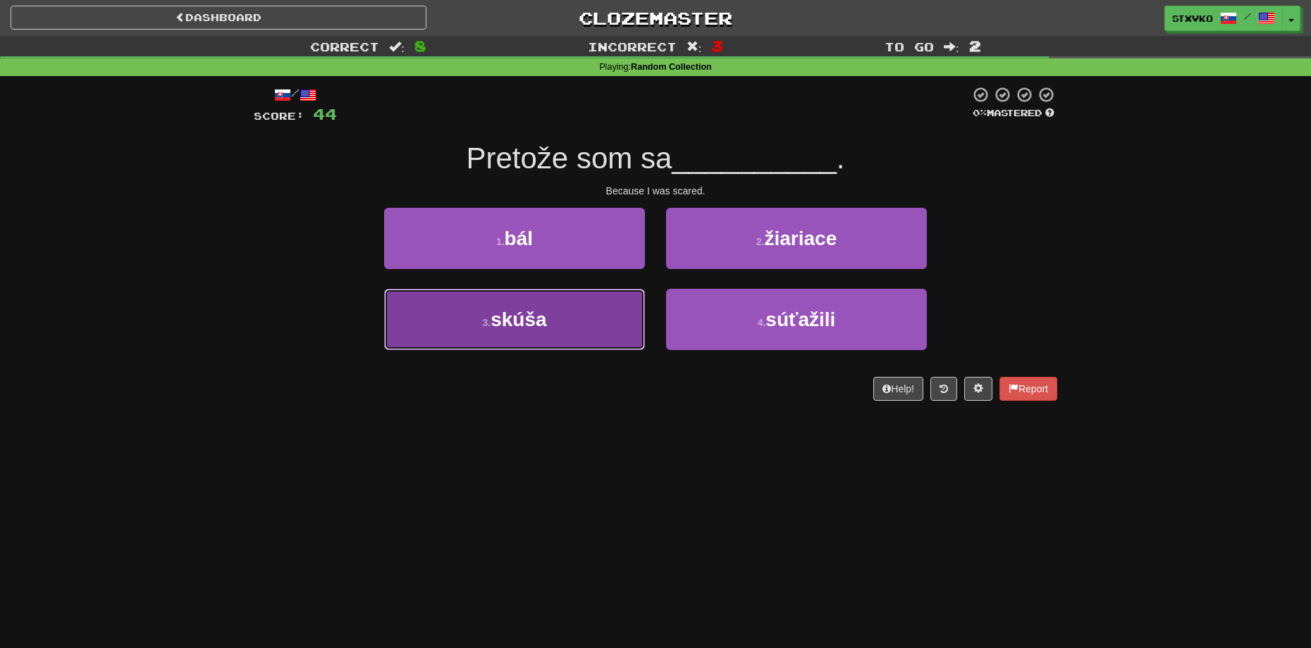
click at [524, 321] on span "skúša" at bounding box center [518, 320] width 56 height 22
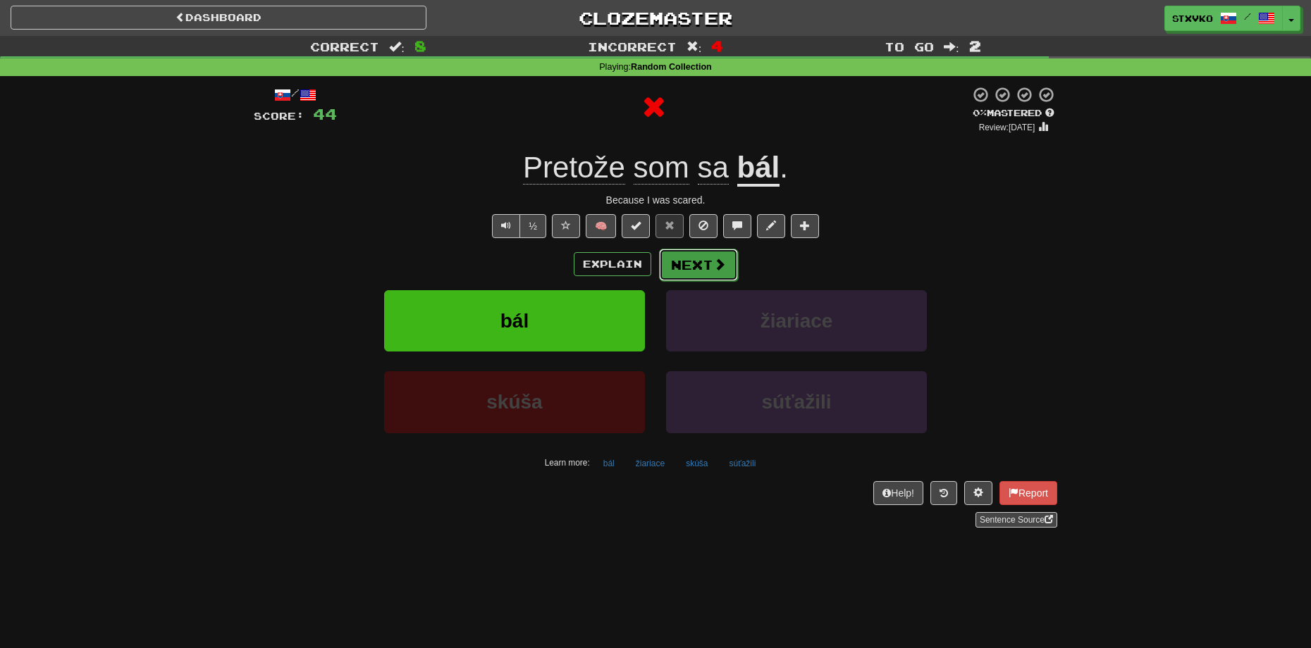
click at [700, 259] on button "Next" at bounding box center [698, 265] width 79 height 32
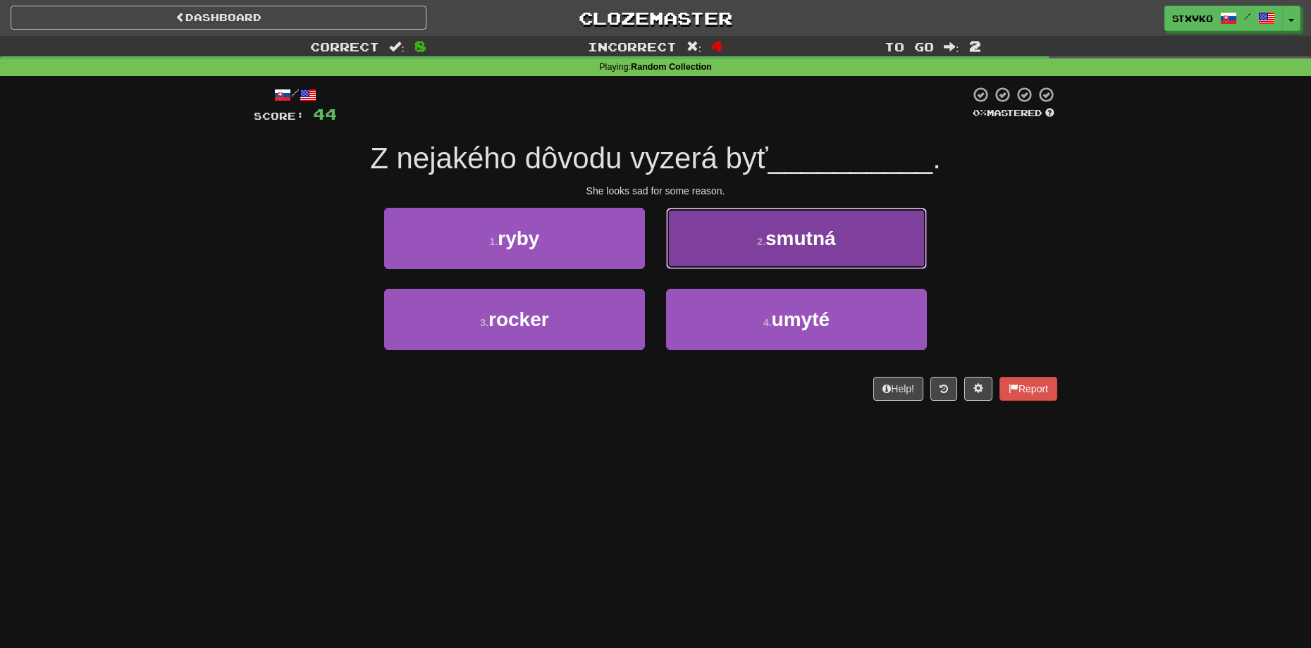
click at [801, 230] on span "smutná" at bounding box center [800, 239] width 70 height 22
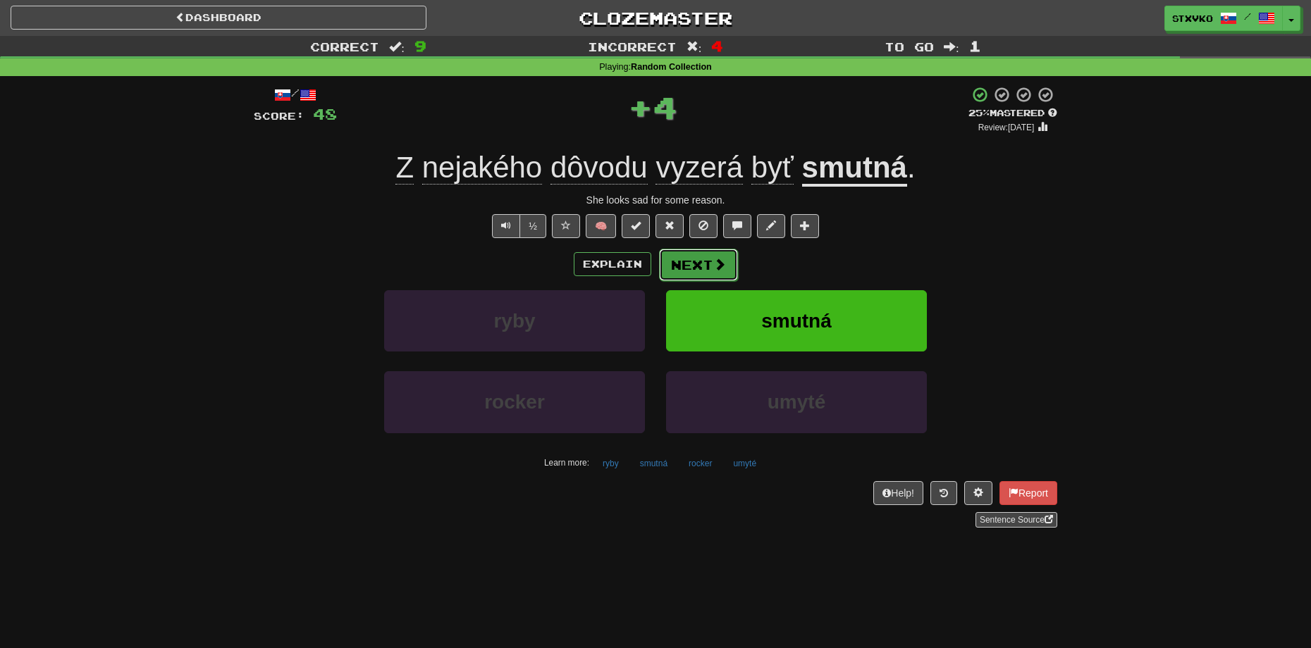
click at [702, 261] on button "Next" at bounding box center [698, 265] width 79 height 32
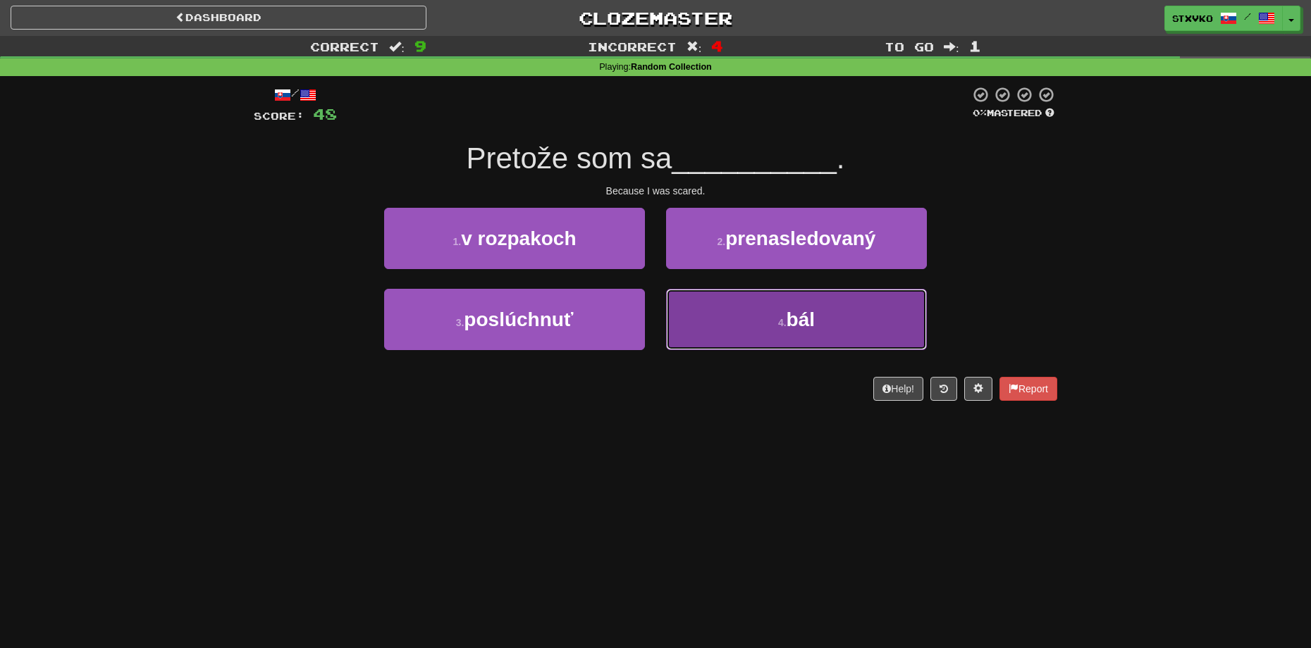
click at [781, 306] on button "4 . bál" at bounding box center [796, 319] width 261 height 61
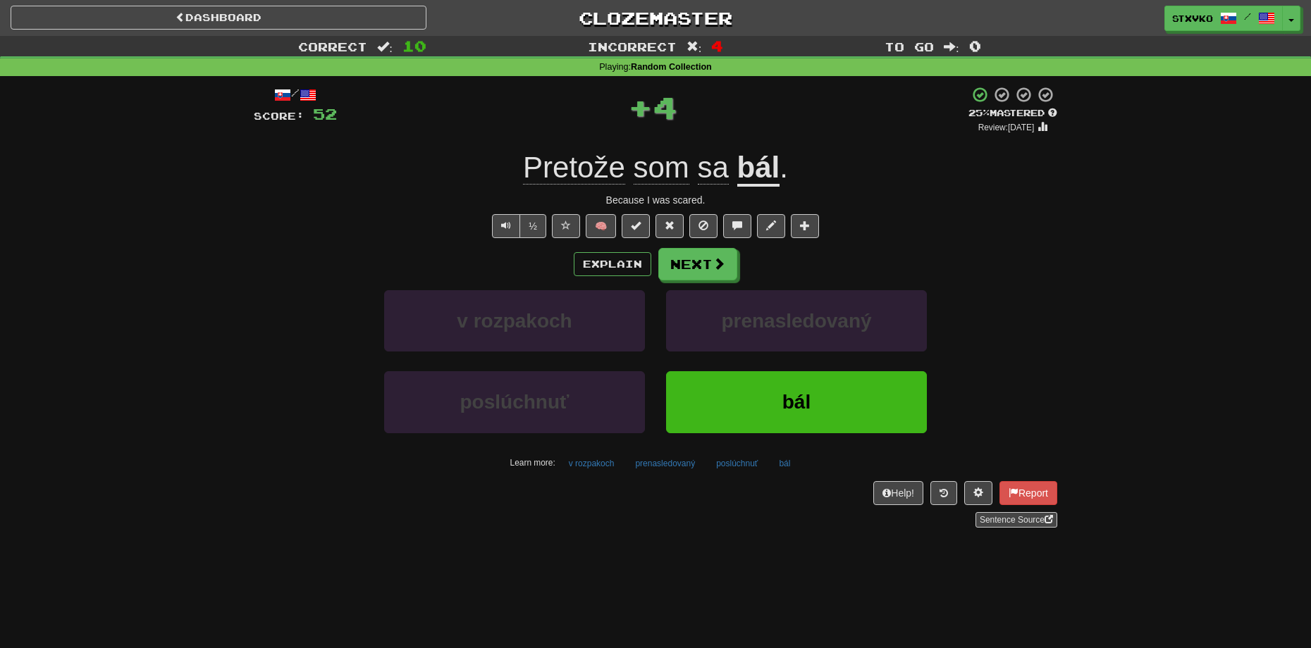
click at [691, 244] on div "/ Score: 52 + 4 25 % Mastered Review: 2025-09-18 Pretože som sa bál . Because I…" at bounding box center [655, 307] width 803 height 442
click at [705, 265] on button "Next" at bounding box center [698, 265] width 79 height 32
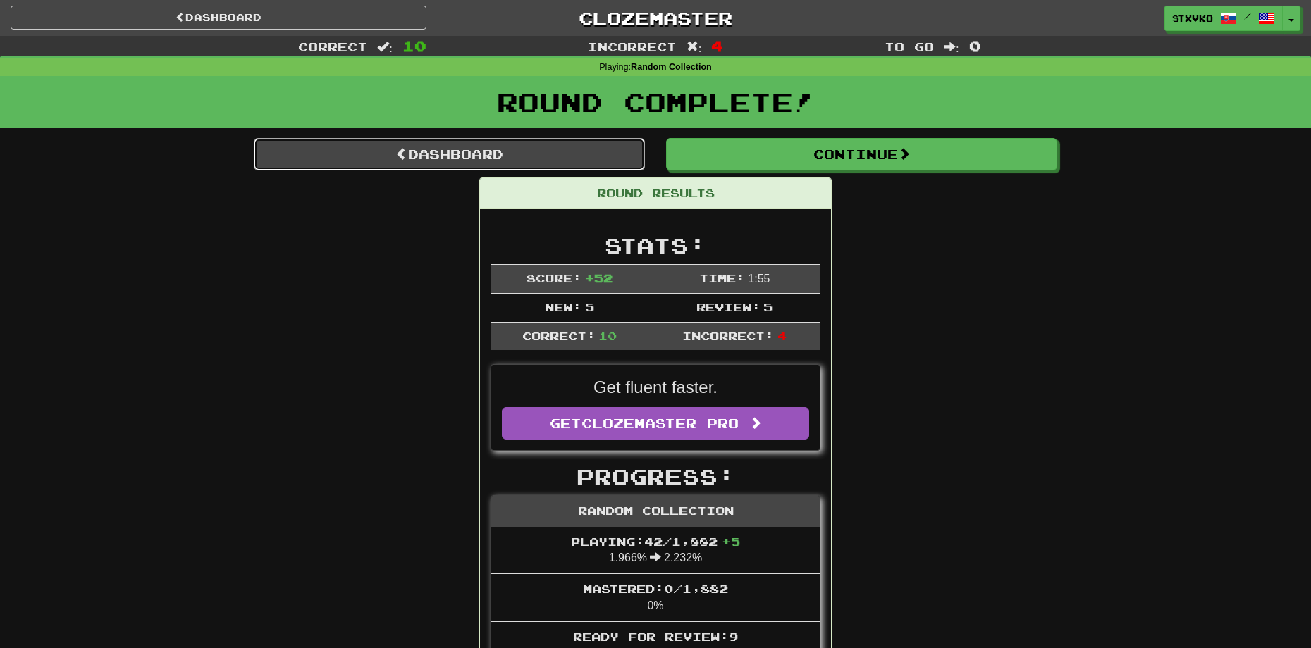
click at [563, 164] on link "Dashboard" at bounding box center [449, 154] width 391 height 32
